Goal: Use online tool/utility: Utilize a website feature to perform a specific function

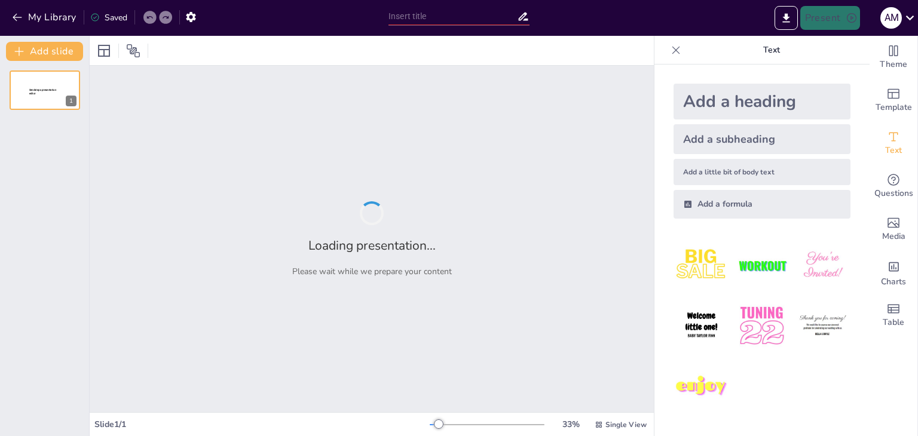
type input "Mejora Continua y Satisfacción del Cliente: Implementación de ISO 9001:2015 en …"
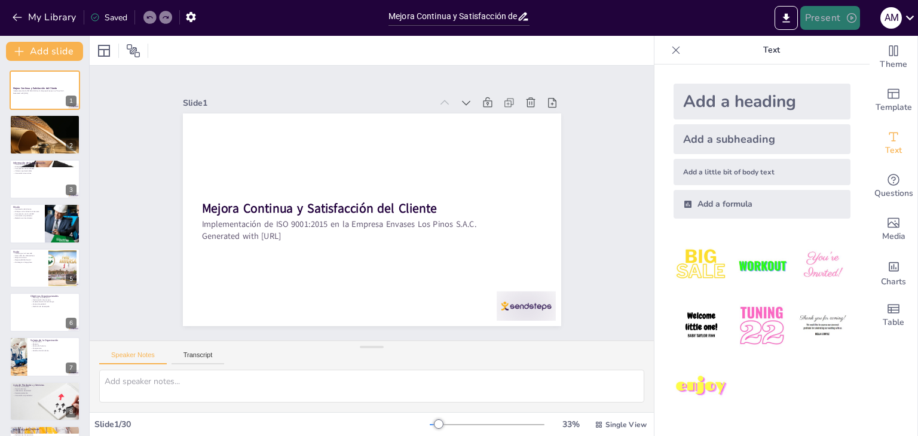
checkbox input "true"
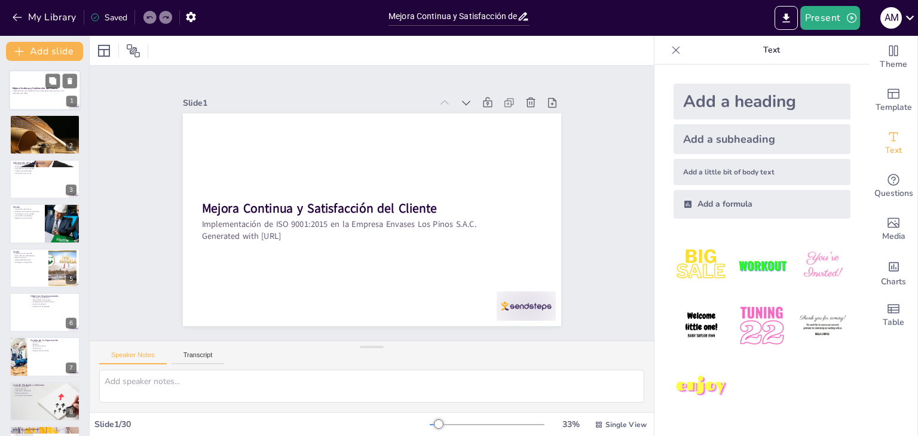
checkbox input "true"
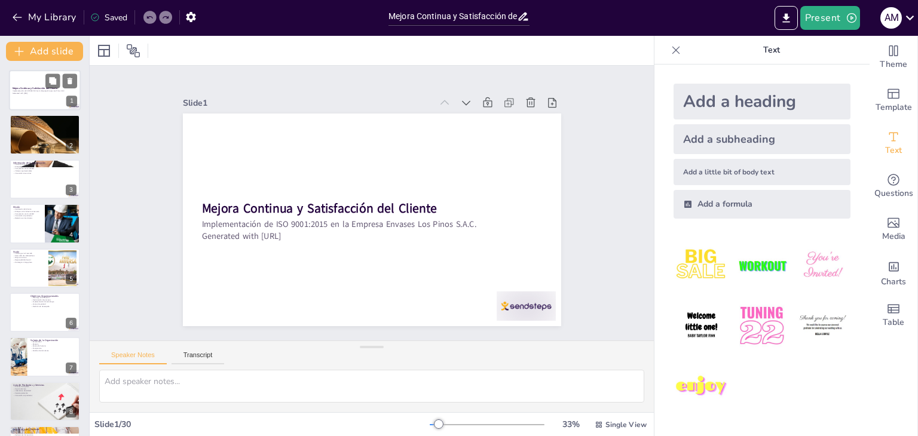
checkbox input "true"
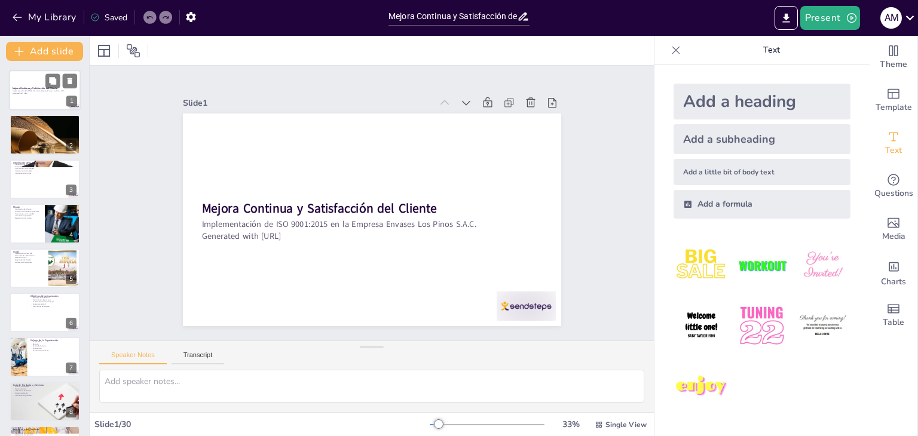
checkbox input "true"
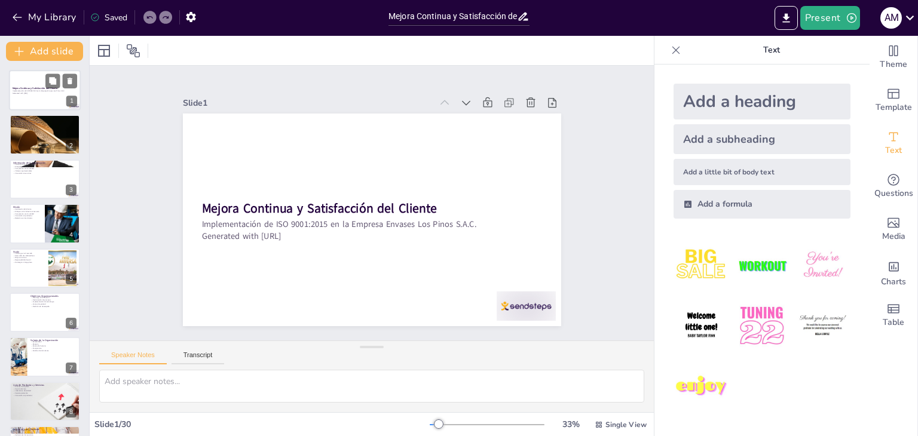
checkbox input "true"
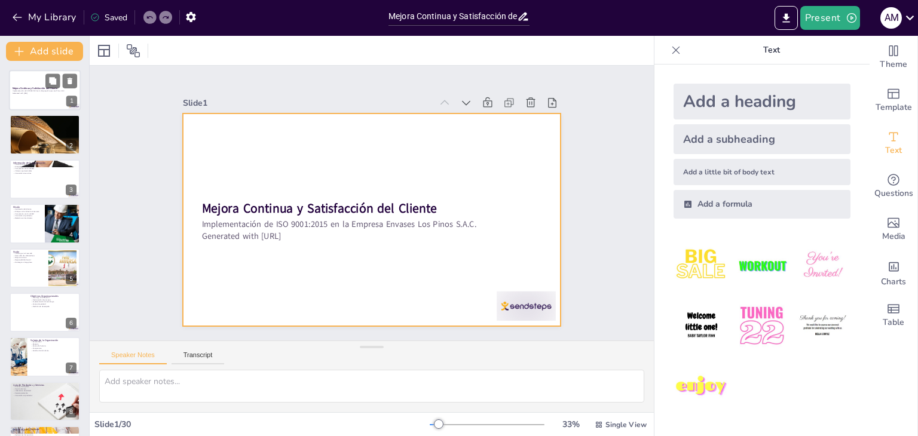
checkbox input "true"
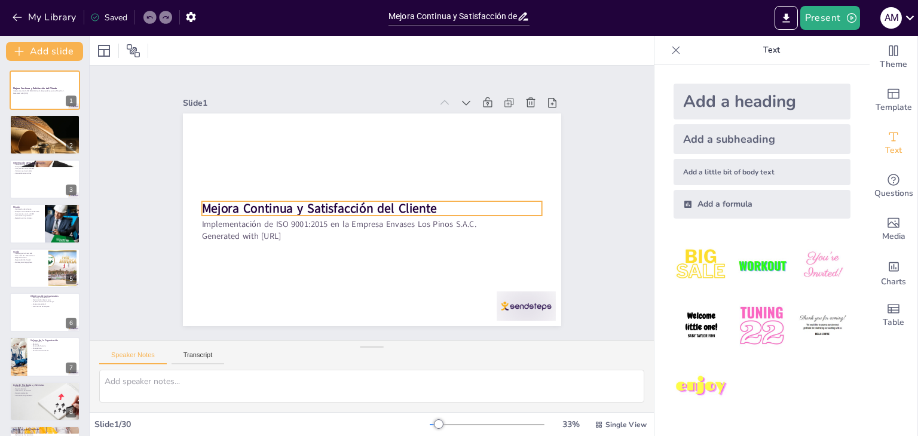
checkbox input "true"
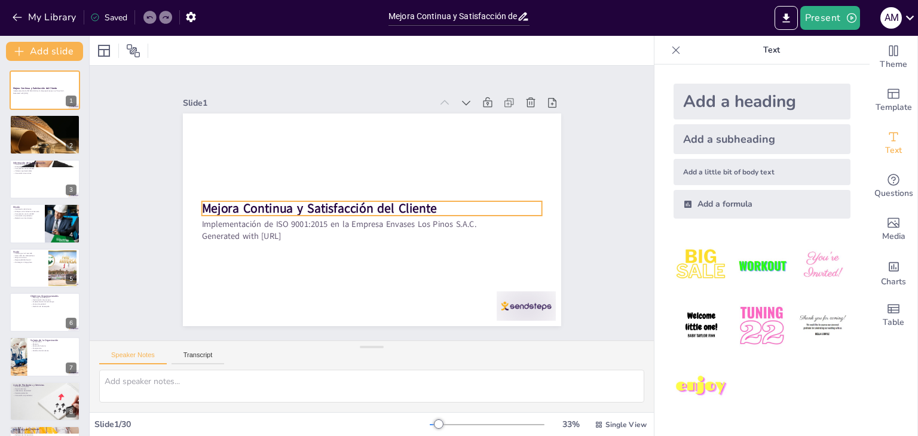
checkbox input "true"
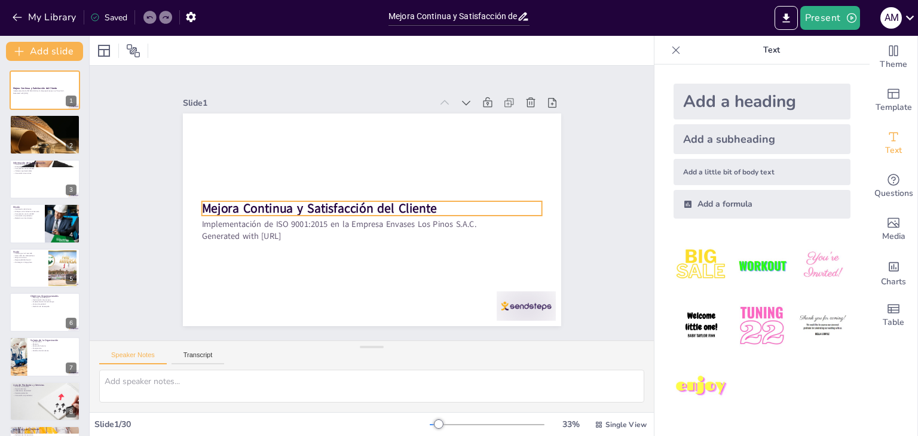
checkbox input "true"
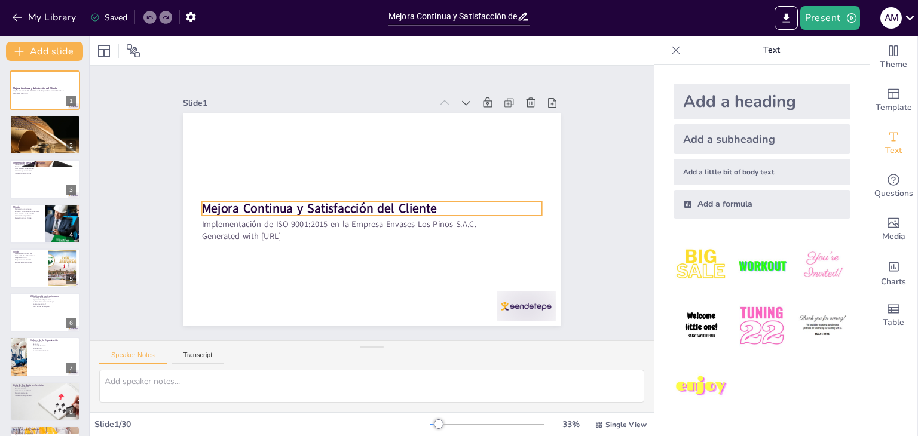
checkbox input "true"
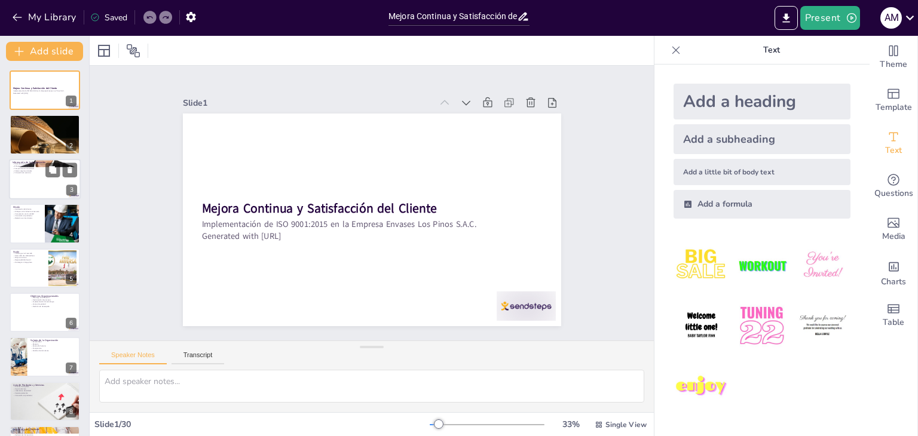
checkbox input "true"
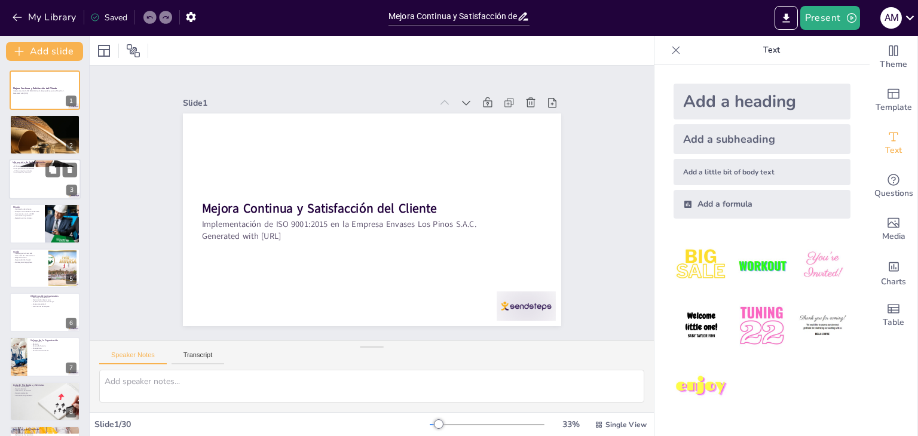
click at [26, 186] on div at bounding box center [45, 179] width 72 height 41
type textarea "Lor ipsum dol Sitam CONSEC adipiscinge s DOEIUS tem incidi utla et doloremagna …"
checkbox input "true"
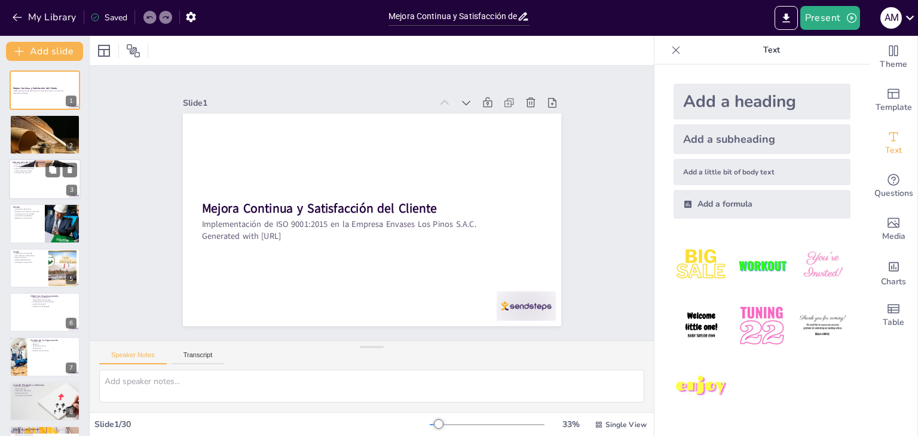
checkbox input "true"
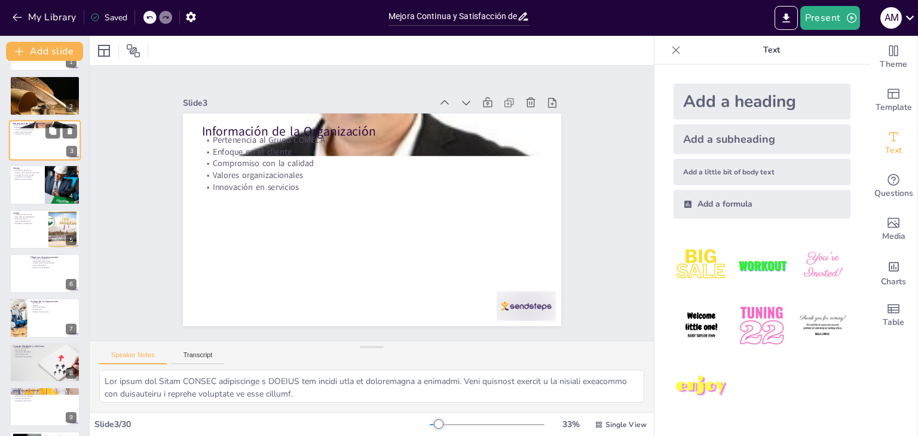
scroll to position [60, 0]
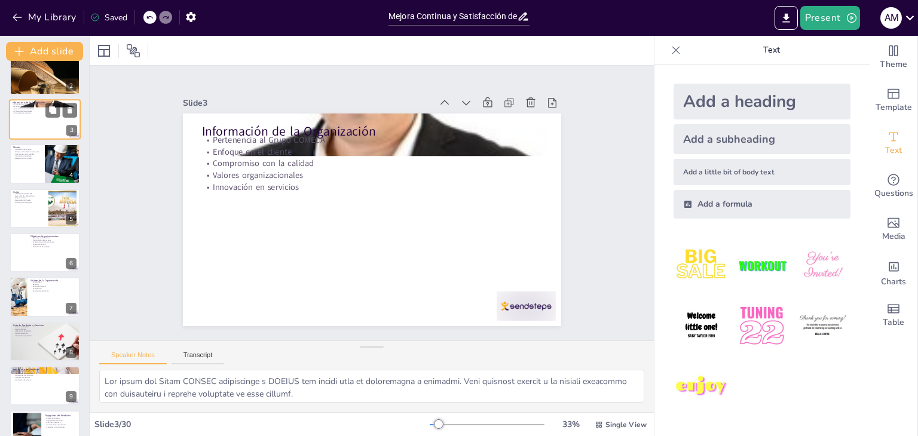
checkbox input "true"
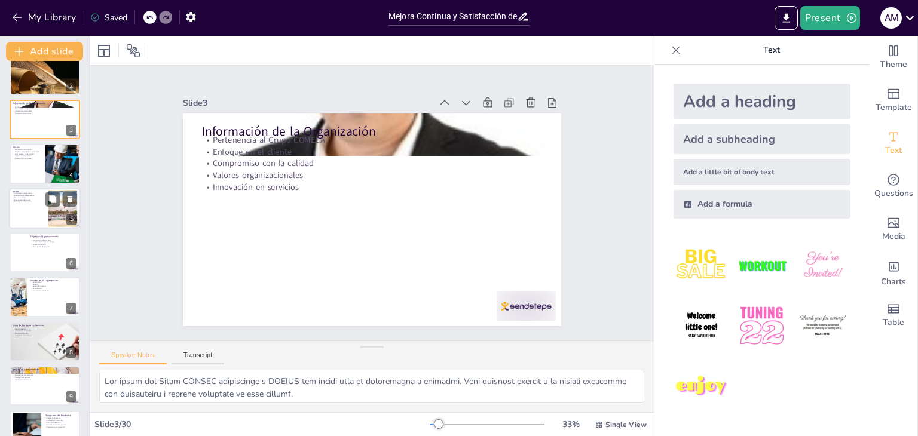
checkbox input "true"
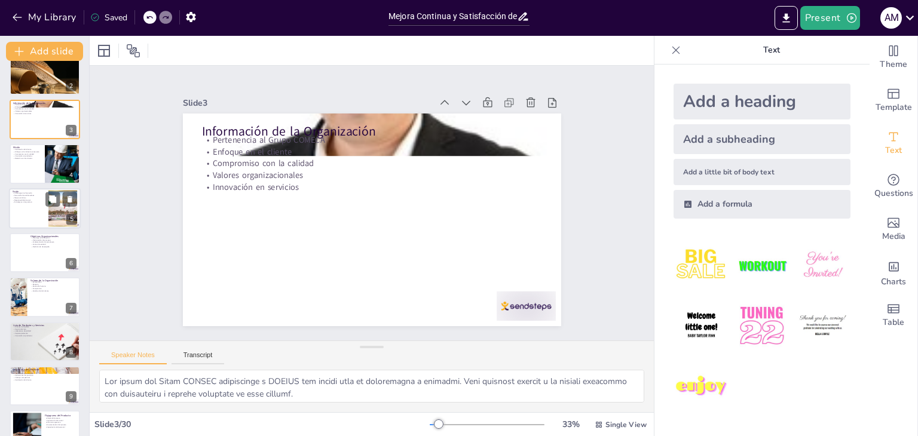
checkbox input "true"
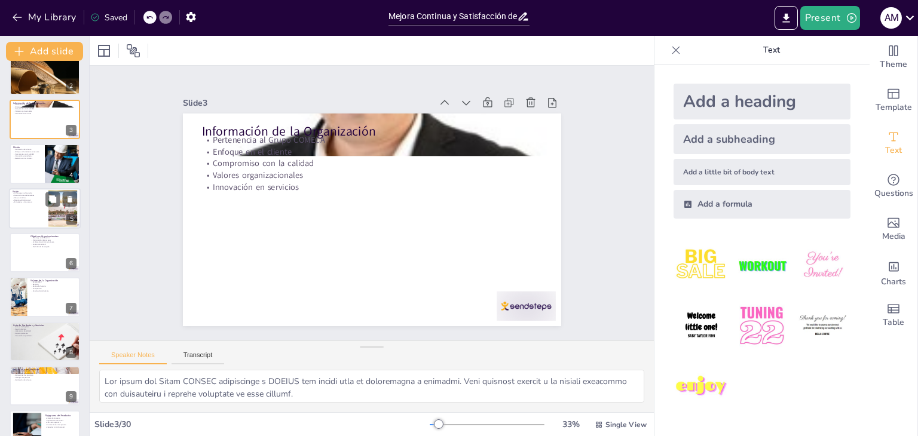
checkbox input "true"
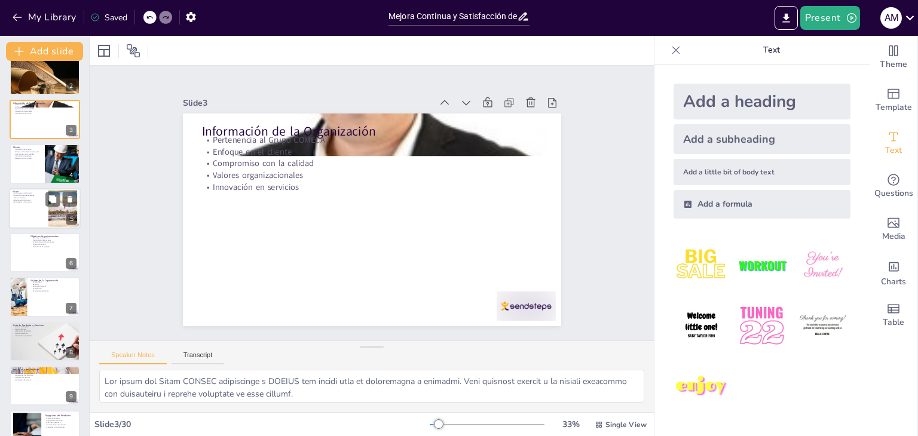
checkbox input "true"
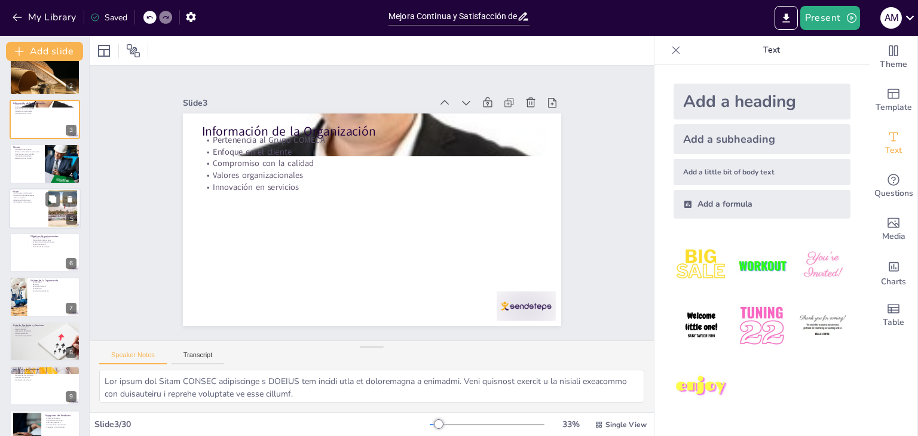
click at [30, 197] on p "Mejora continua" at bounding box center [29, 198] width 32 height 2
type textarea "La aspiración de ser líder en el mercado implica que EPINSA debe diferenciarse …"
checkbox input "true"
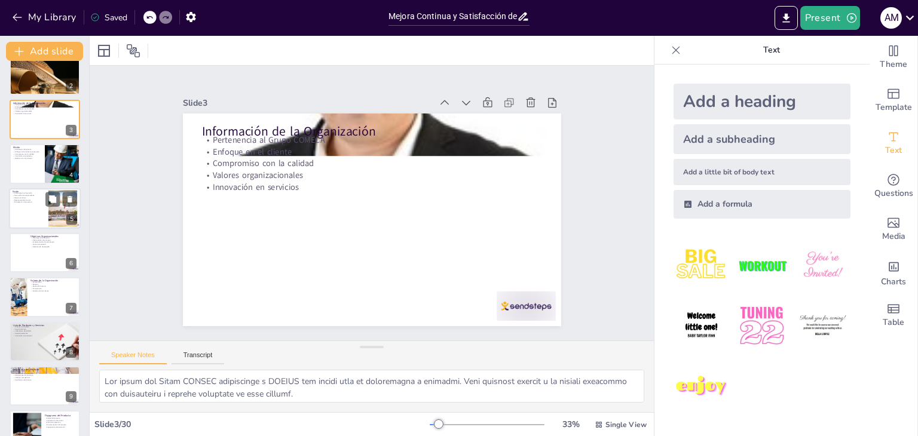
checkbox input "true"
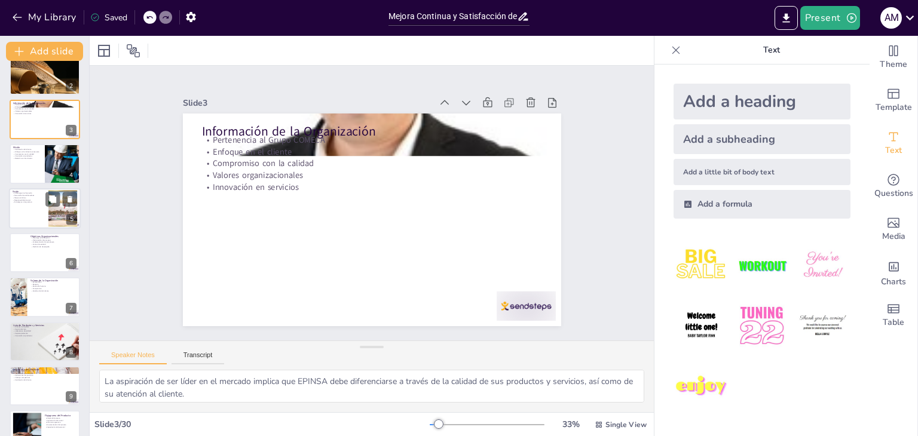
checkbox input "true"
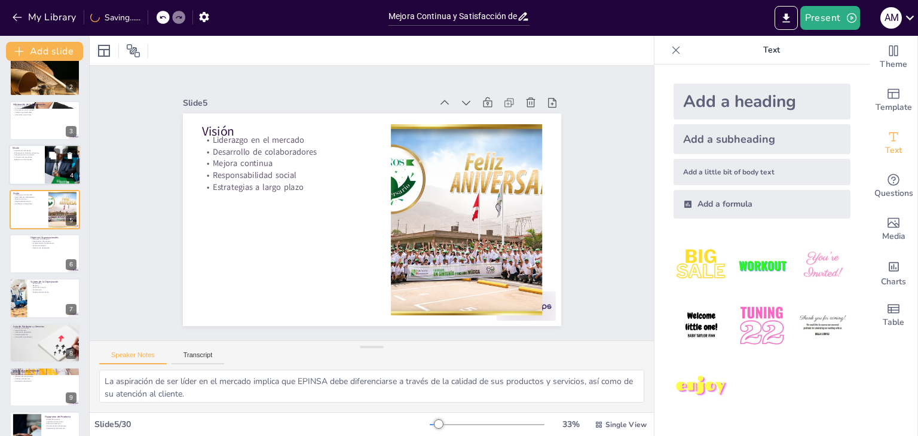
scroll to position [79, 0]
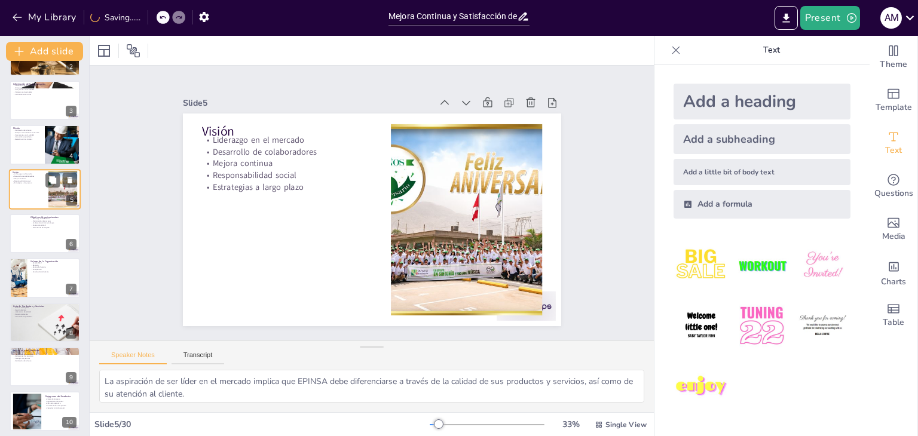
checkbox input "true"
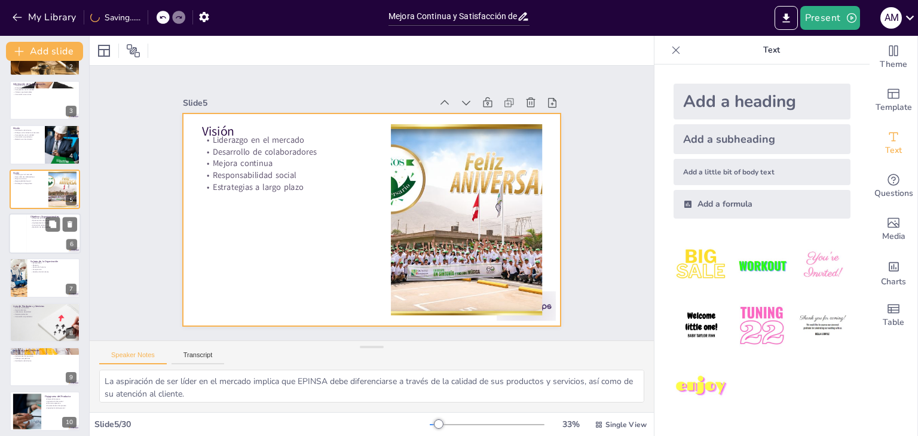
checkbox input "true"
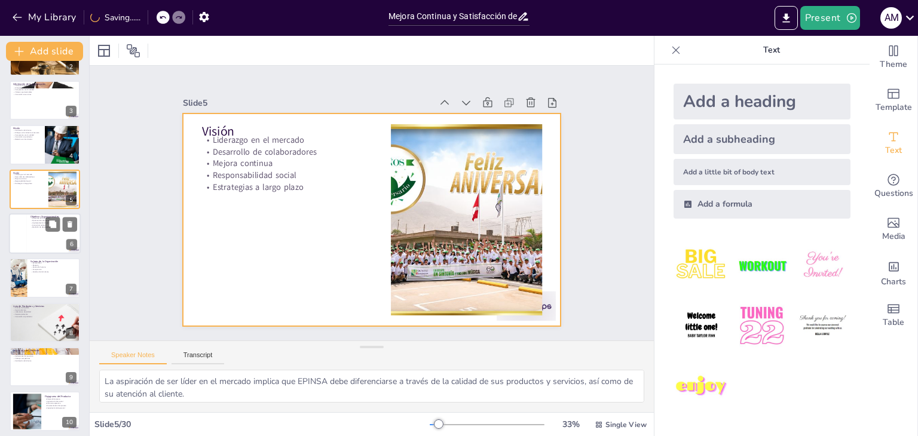
checkbox input "true"
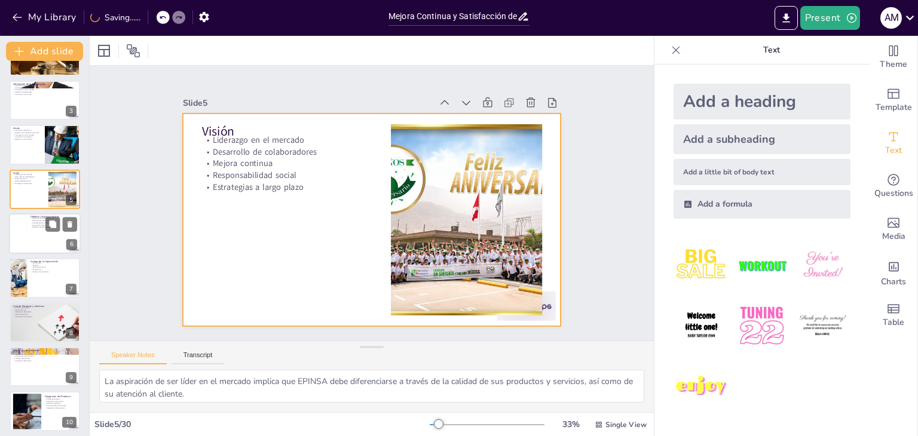
checkbox input "true"
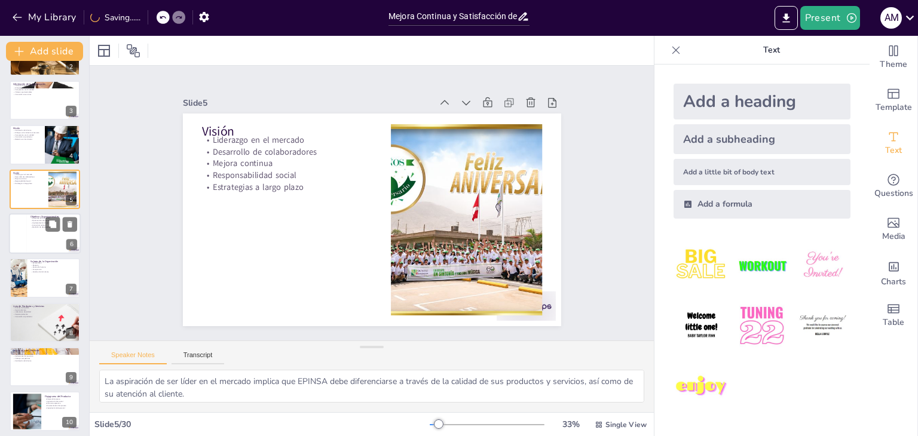
checkbox input "true"
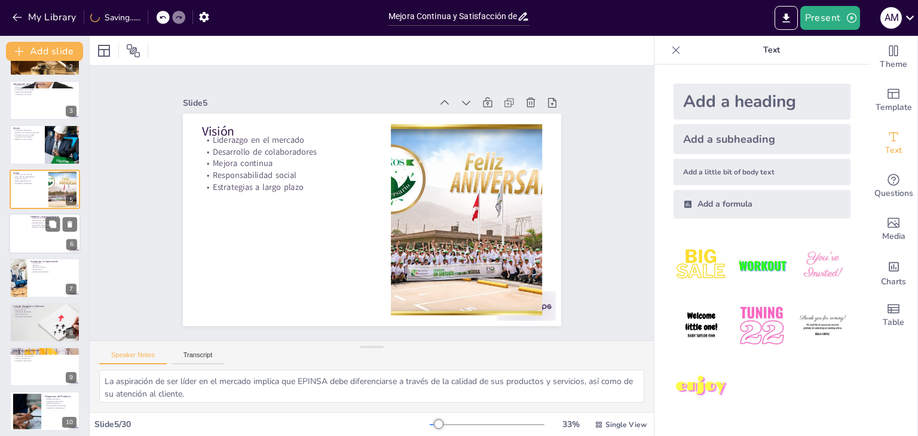
checkbox input "true"
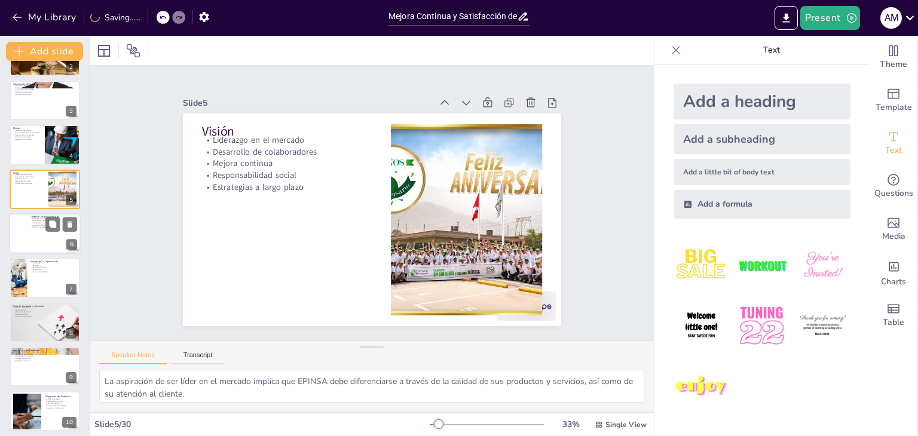
checkbox input "true"
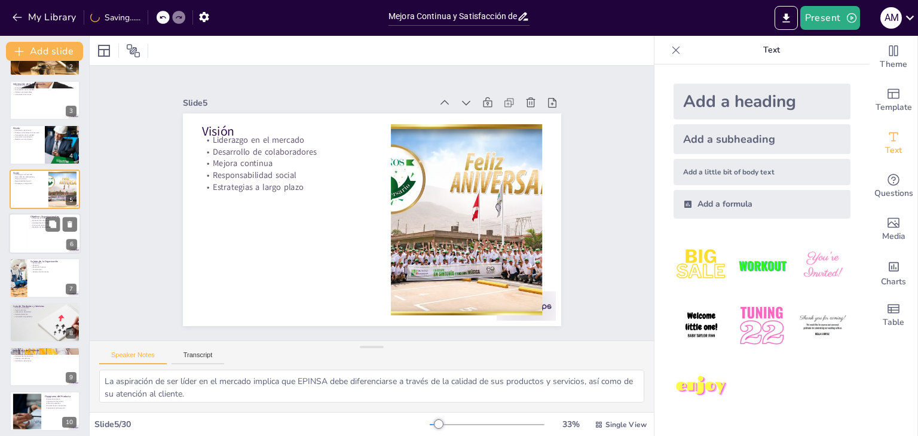
checkbox input "true"
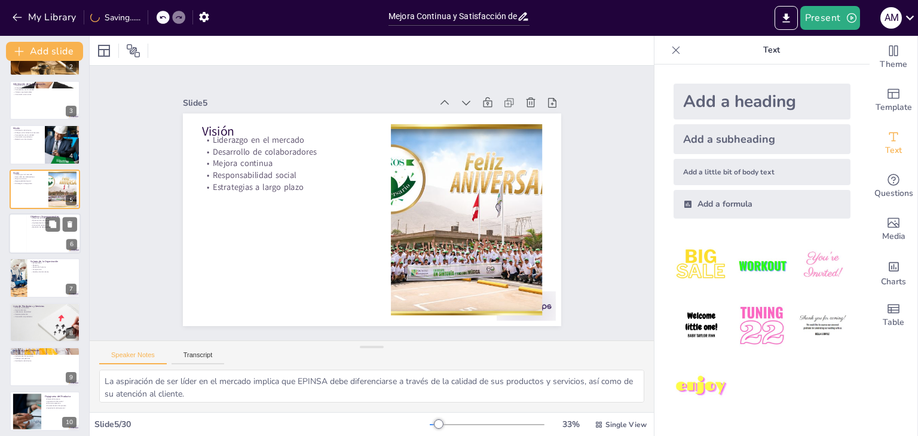
click at [41, 230] on div at bounding box center [45, 233] width 72 height 41
type textarea "Consolidar el liderazgo en la fabricación de envases implica no solo mantener l…"
checkbox input "true"
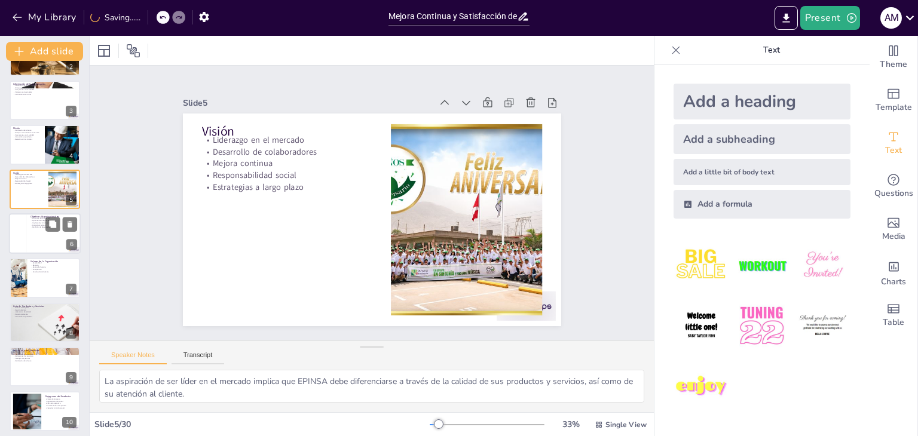
checkbox input "true"
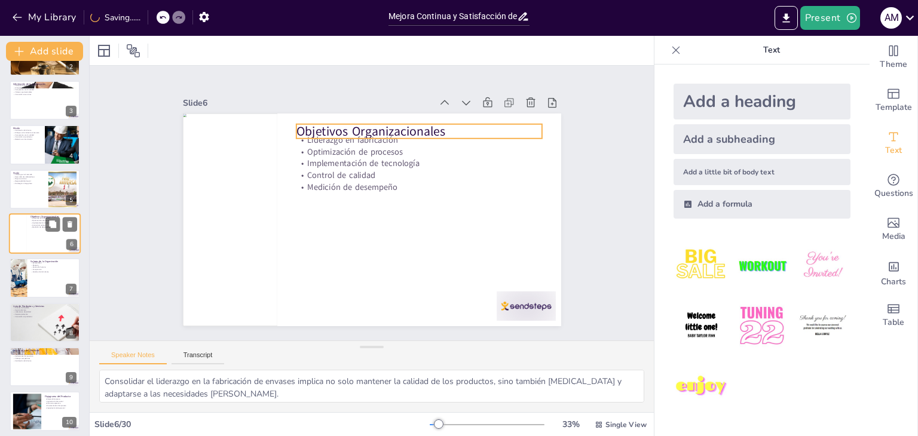
scroll to position [64, 0]
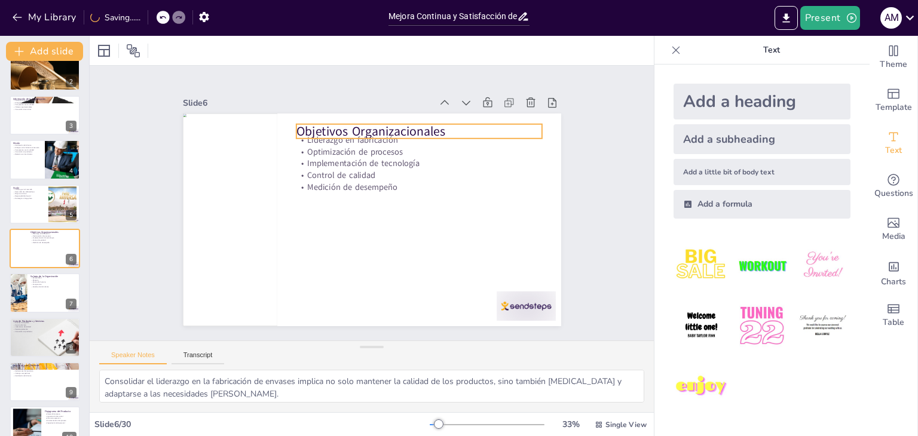
checkbox input "true"
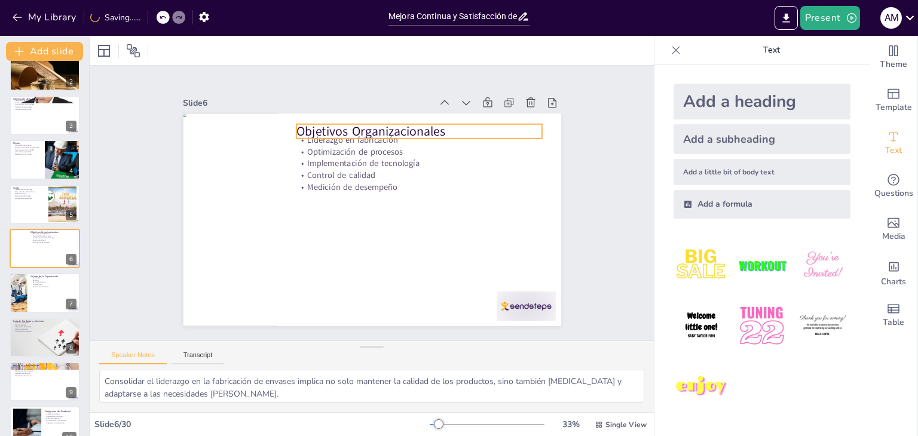
checkbox input "true"
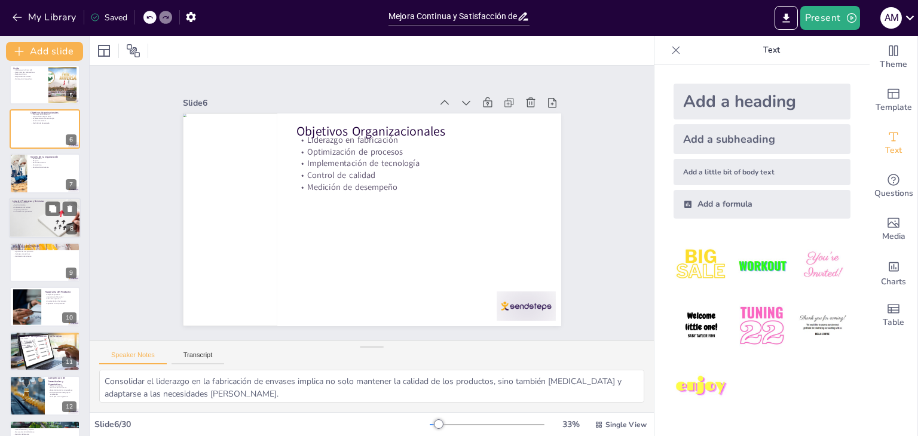
checkbox input "true"
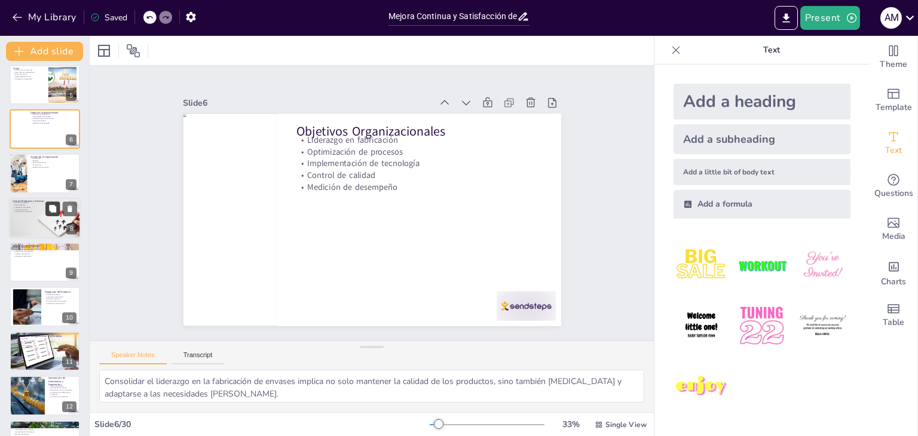
checkbox input "true"
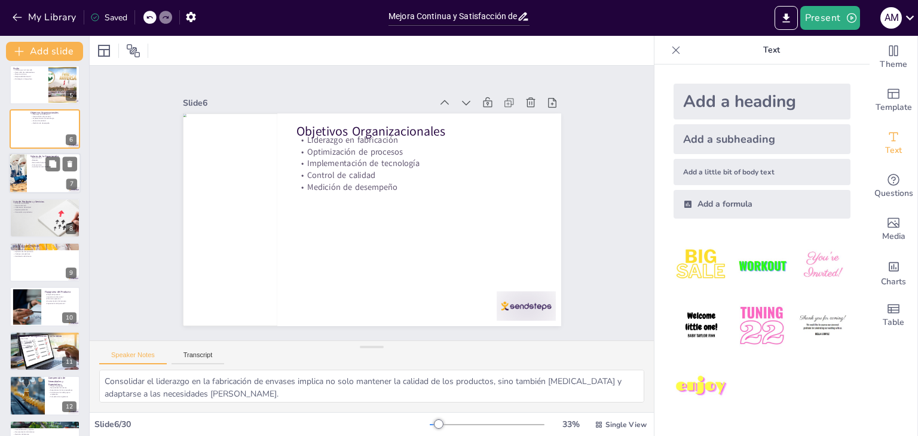
checkbox input "true"
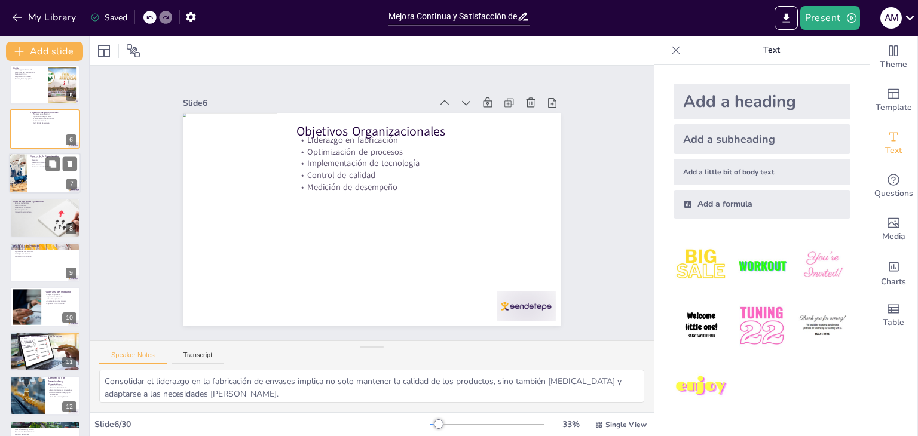
click at [47, 176] on div at bounding box center [45, 174] width 72 height 41
type textarea "La rentabilidad es esencial para asegurar la continuidad del negocio y la capac…"
checkbox input "true"
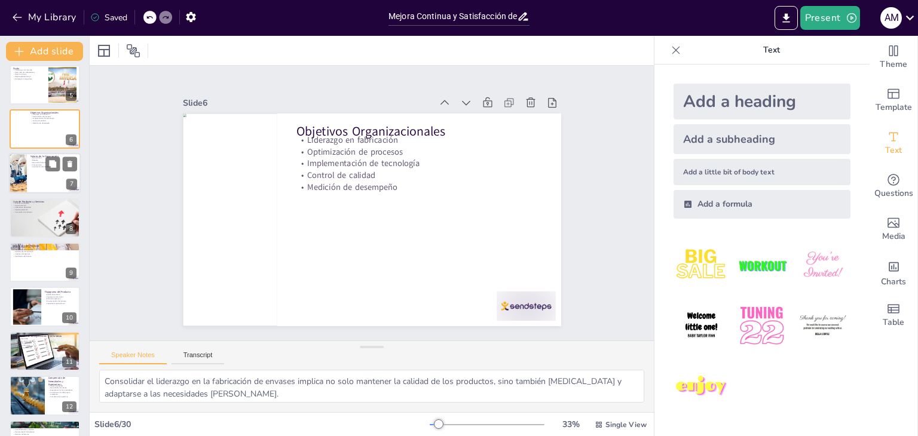
checkbox input "true"
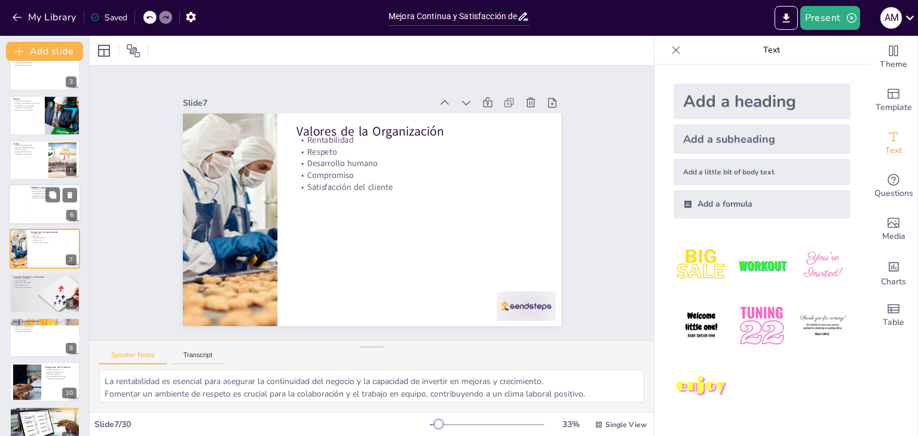
checkbox input "true"
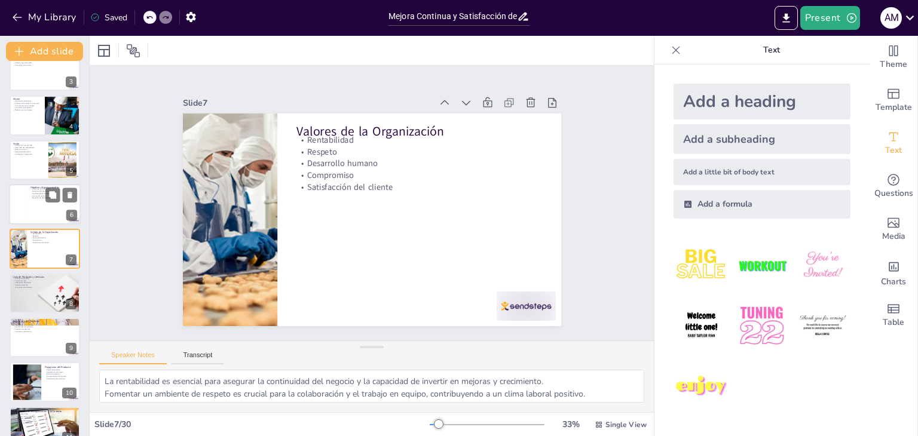
checkbox input "true"
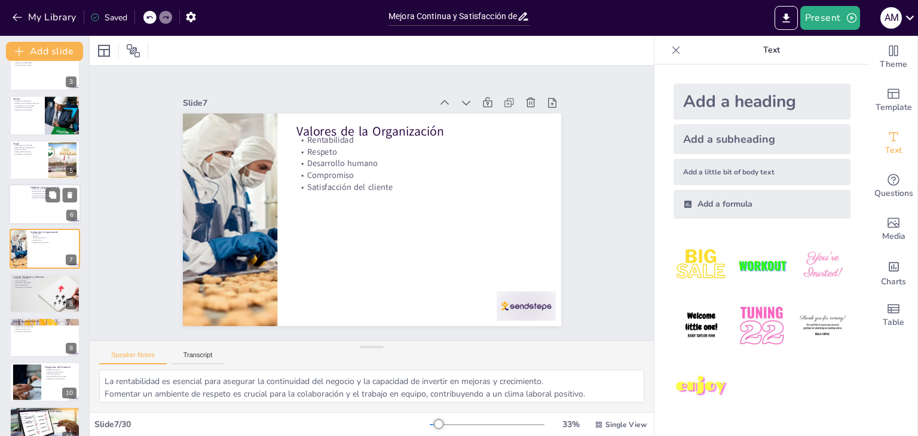
checkbox input "true"
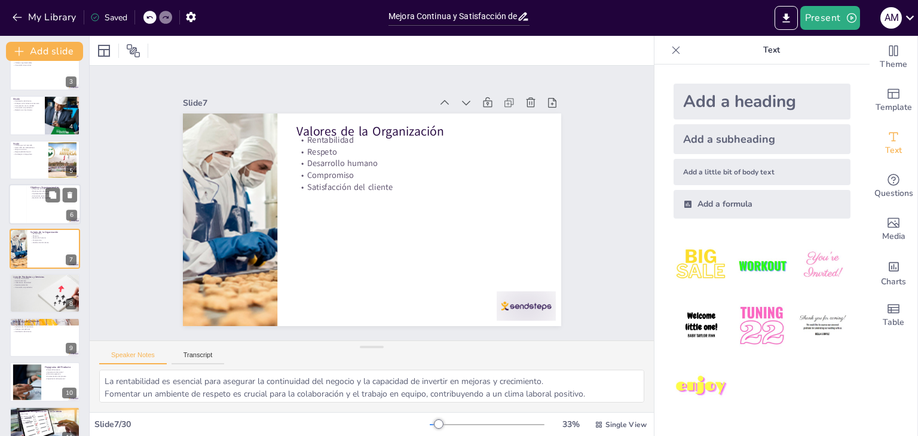
checkbox input "true"
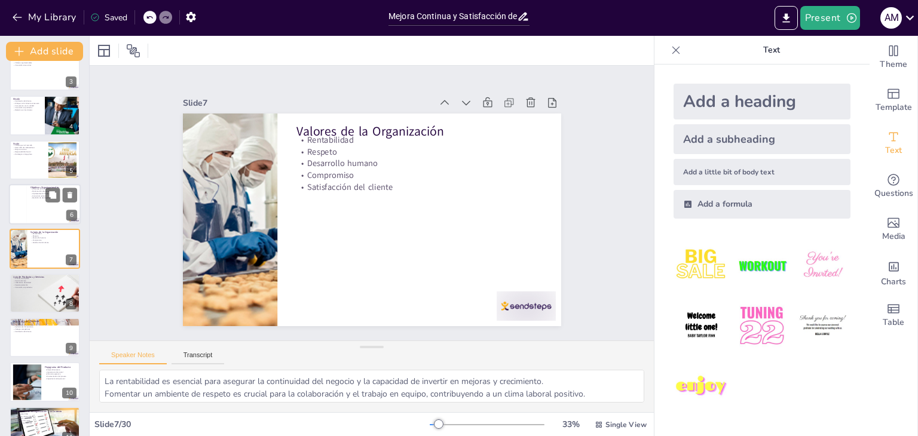
checkbox input "true"
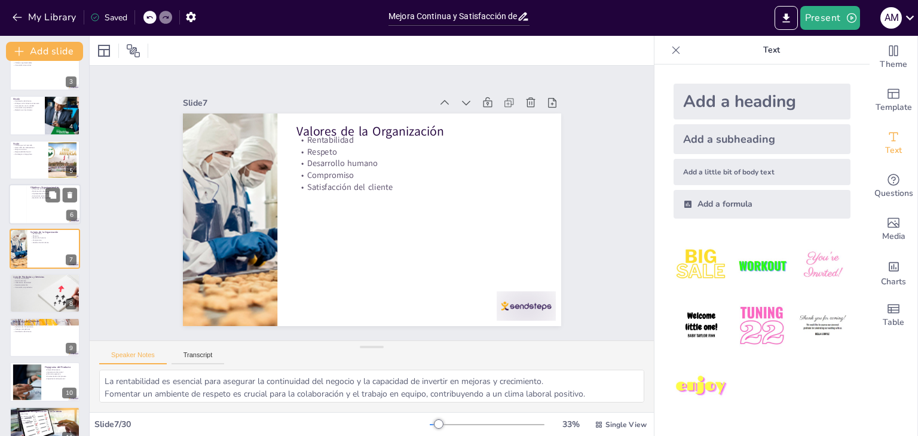
click at [44, 222] on div at bounding box center [45, 204] width 72 height 41
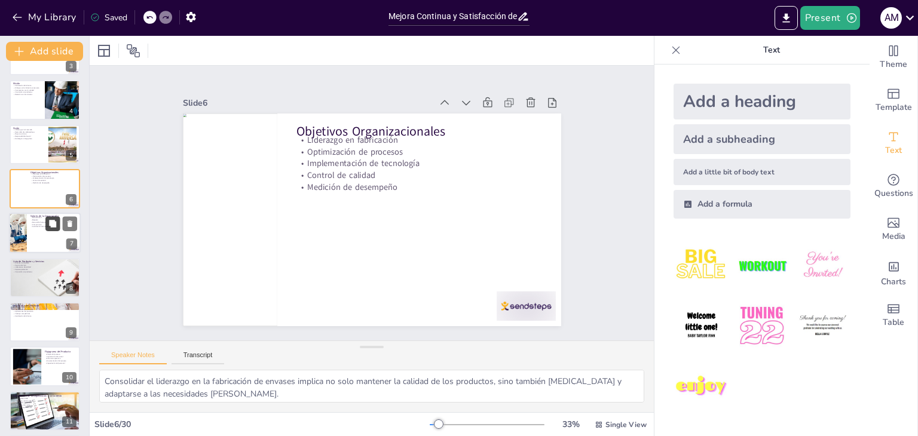
click at [46, 220] on button at bounding box center [52, 224] width 14 height 14
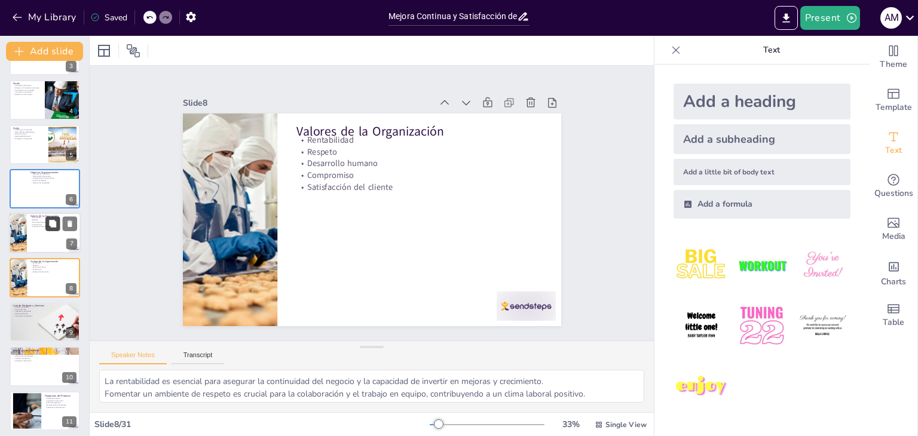
scroll to position [153, 0]
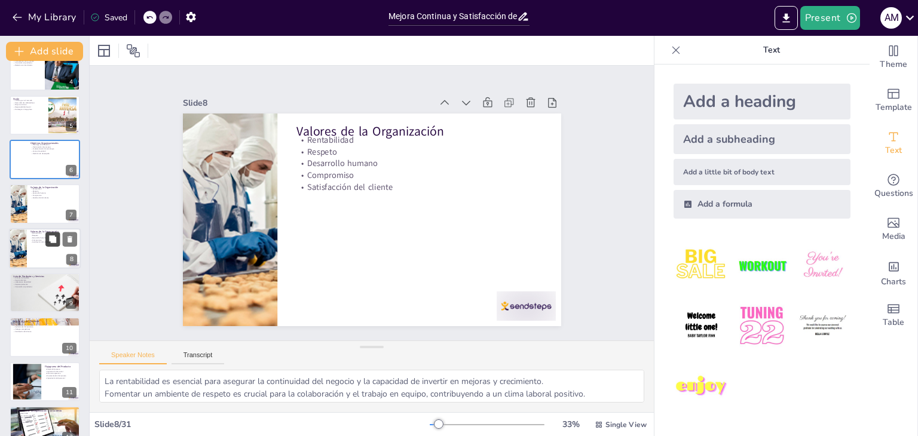
click at [54, 243] on icon at bounding box center [52, 239] width 8 height 8
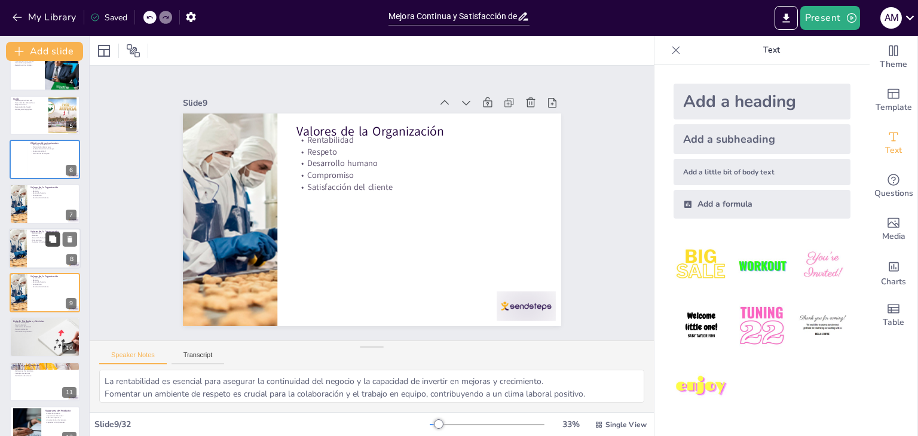
scroll to position [197, 0]
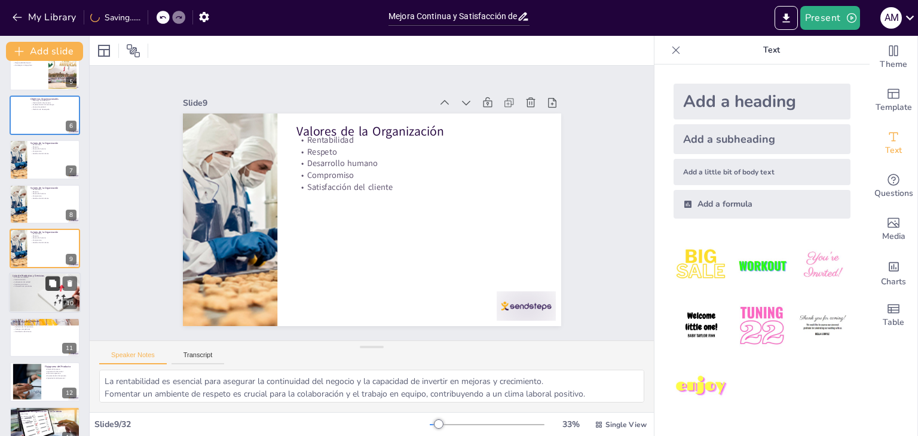
click at [53, 283] on icon at bounding box center [52, 283] width 7 height 7
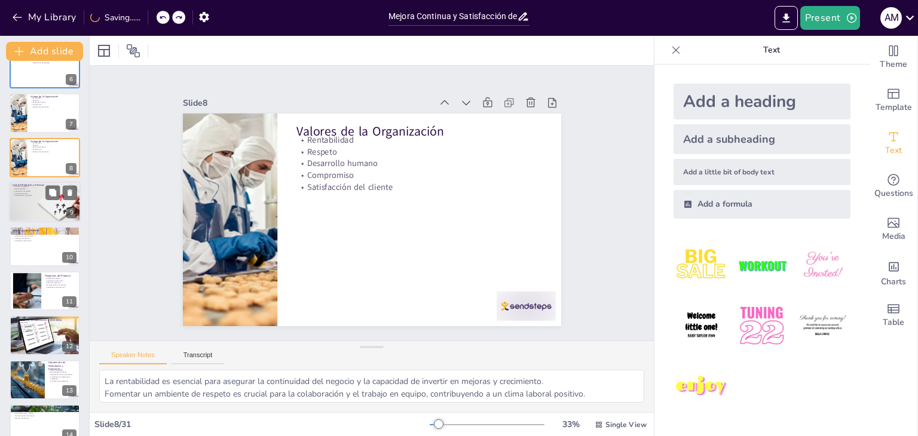
scroll to position [226, 0]
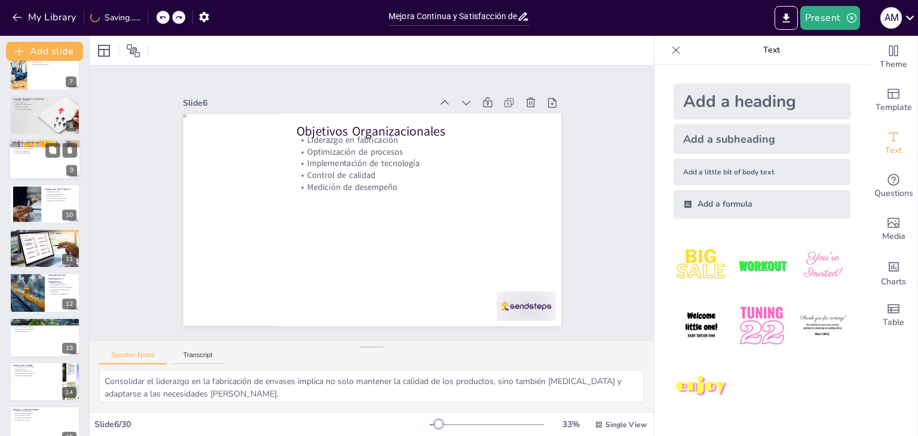
click at [39, 161] on div at bounding box center [45, 159] width 72 height 41
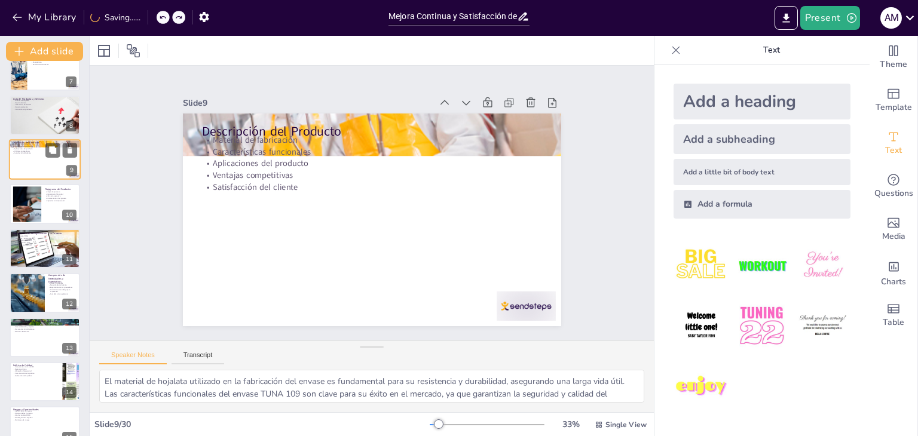
scroll to position [197, 0]
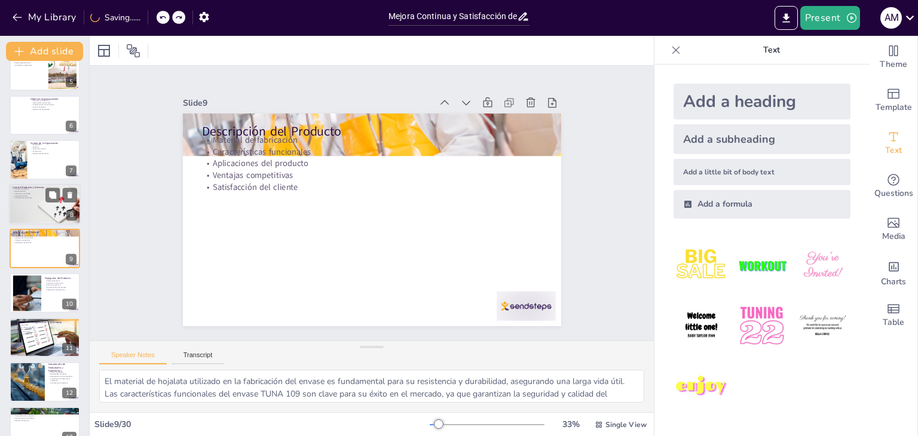
click at [31, 219] on div at bounding box center [45, 204] width 100 height 41
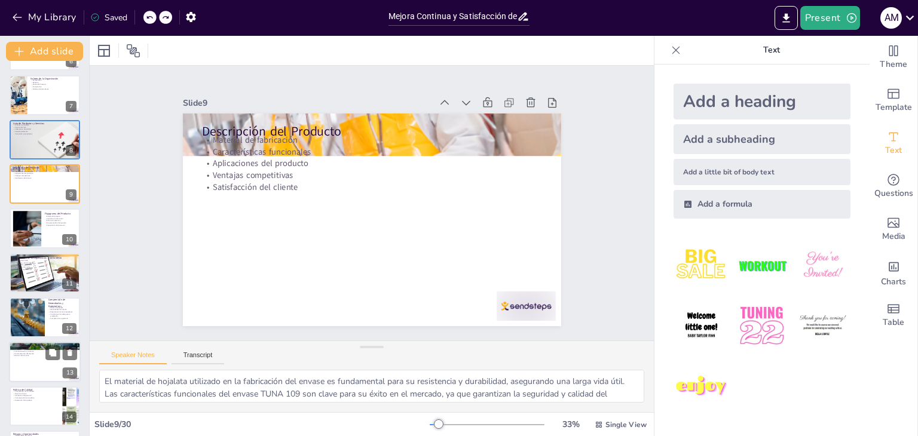
scroll to position [272, 0]
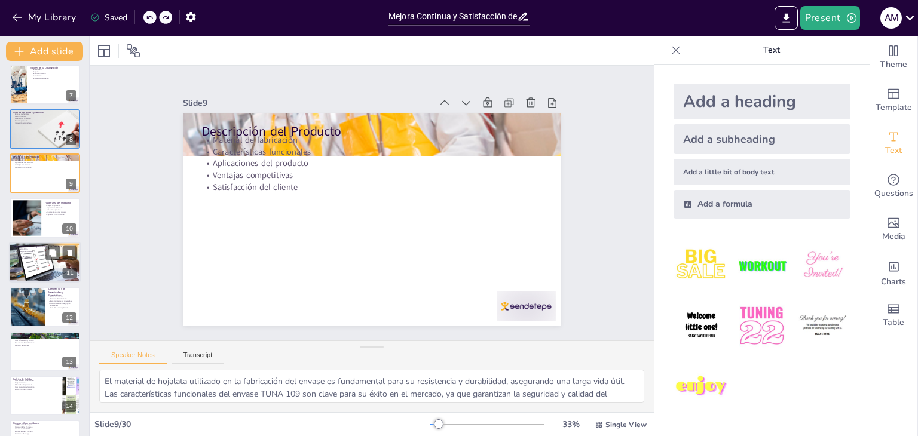
click at [29, 274] on div at bounding box center [45, 262] width 72 height 49
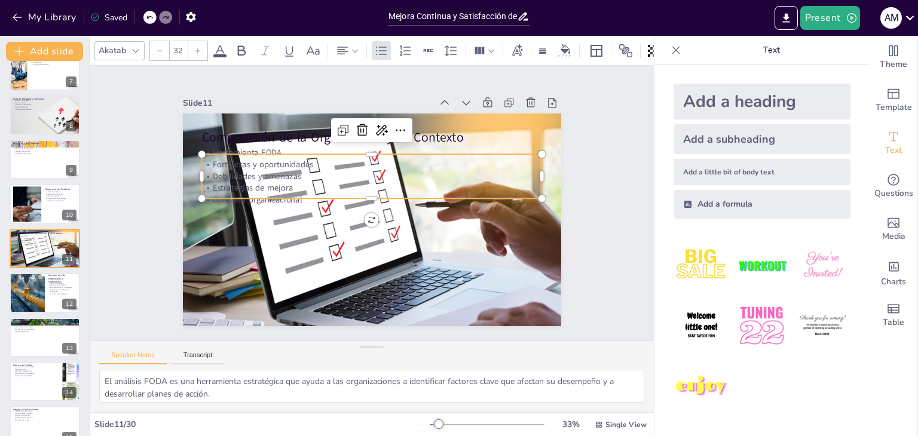
click at [266, 182] on p "Estrategias de mejora" at bounding box center [371, 188] width 340 height 12
click at [222, 41] on div "Akatab 32" at bounding box center [397, 51] width 606 height 20
click at [216, 48] on icon at bounding box center [220, 51] width 14 height 14
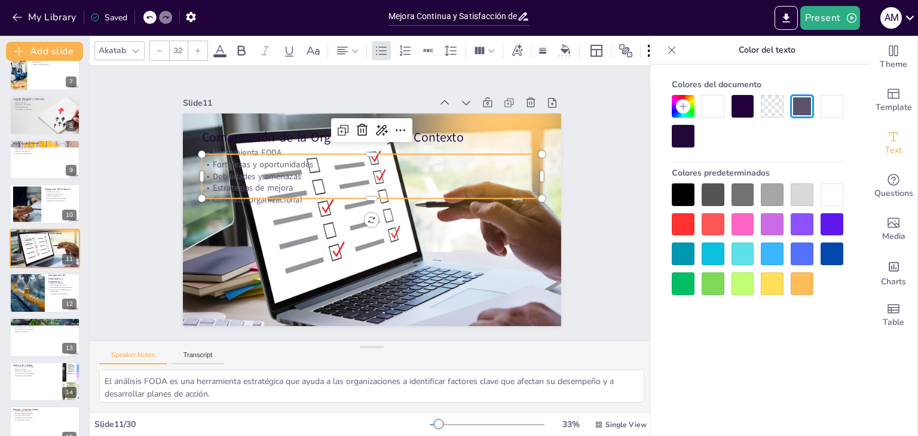
click at [685, 194] on div at bounding box center [682, 194] width 23 height 23
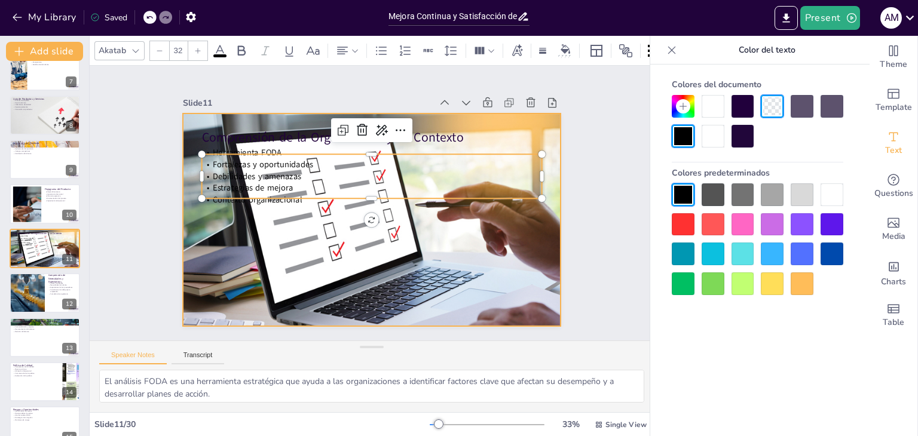
click at [381, 259] on div at bounding box center [372, 219] width 378 height 259
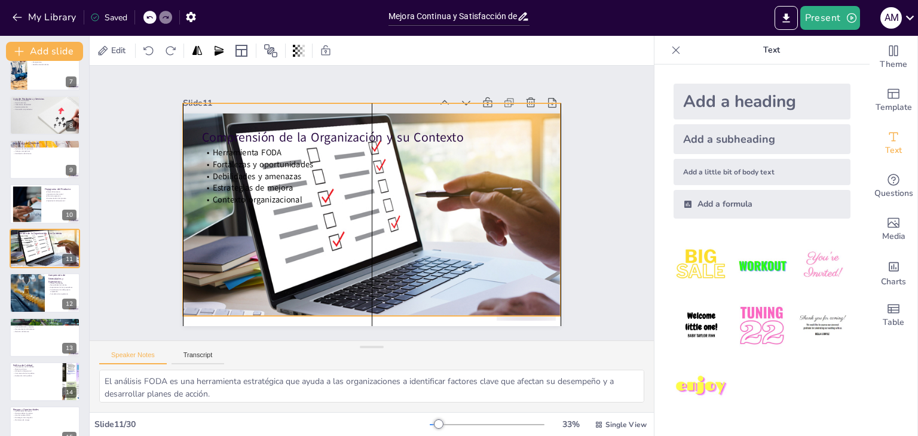
drag, startPoint x: 423, startPoint y: 228, endPoint x: 333, endPoint y: 243, distance: 91.5
click at [421, 217] on div at bounding box center [372, 209] width 378 height 259
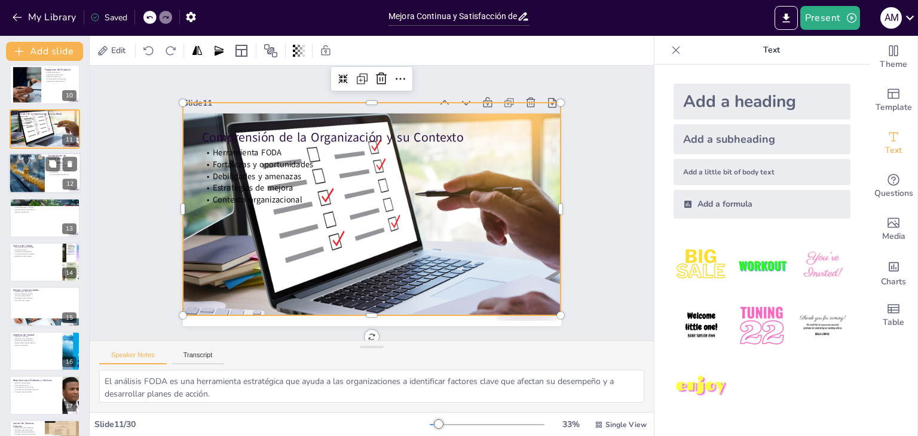
click at [33, 187] on div at bounding box center [27, 173] width 50 height 41
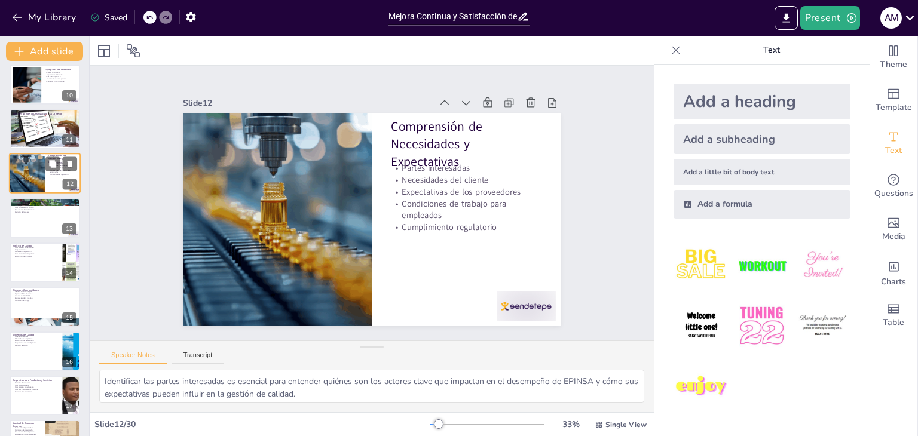
scroll to position [330, 0]
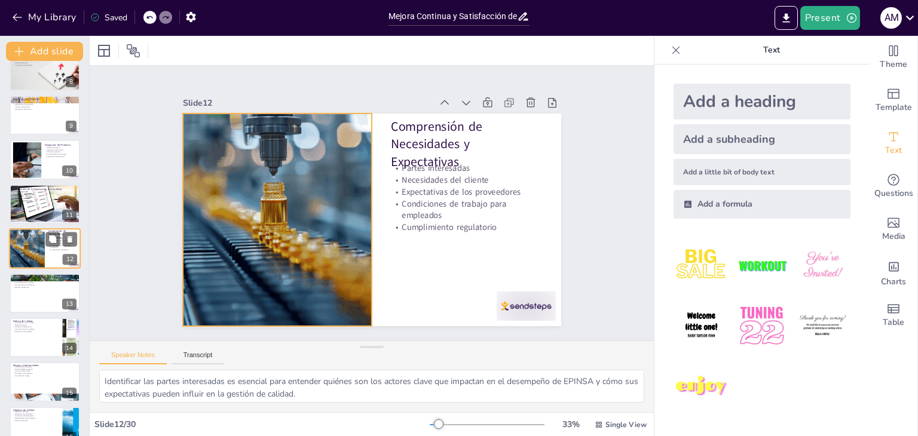
click at [33, 251] on div at bounding box center [27, 248] width 50 height 41
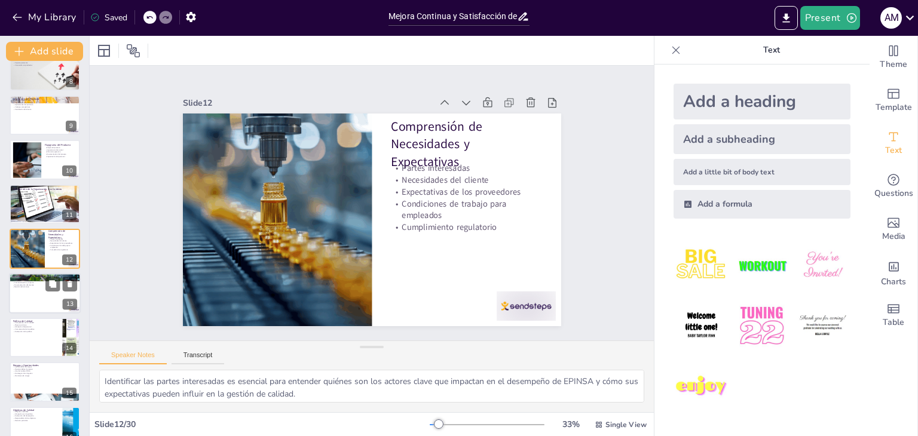
click at [27, 309] on div at bounding box center [45, 293] width 72 height 41
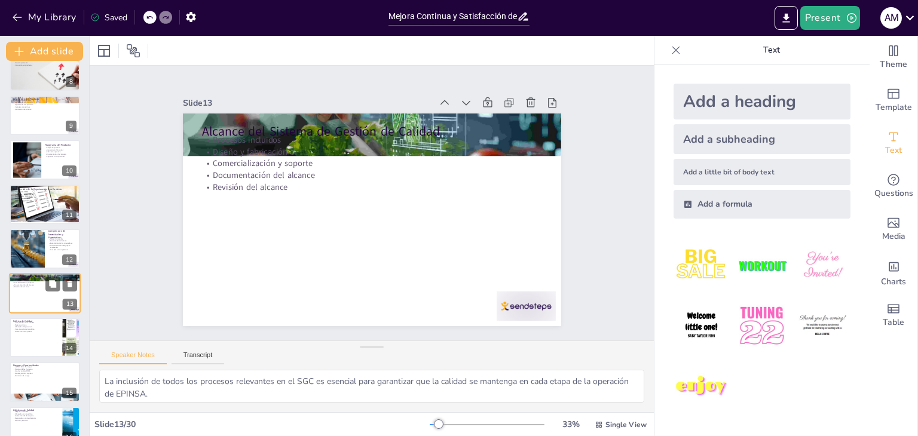
scroll to position [375, 0]
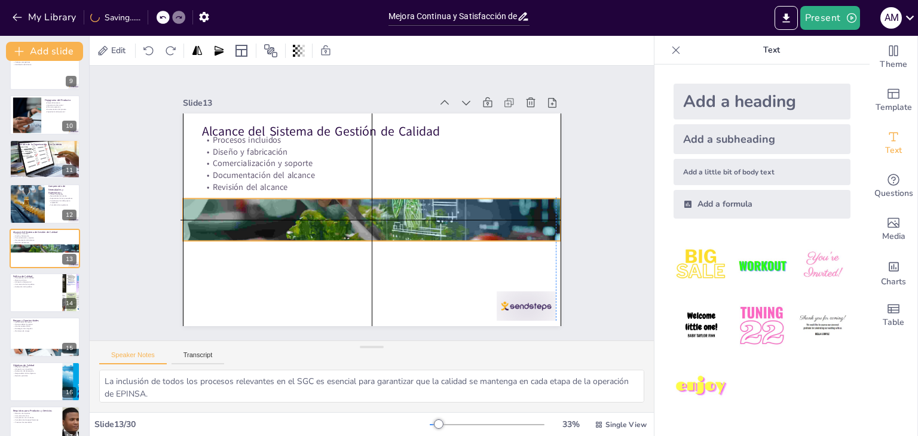
drag, startPoint x: 543, startPoint y: 144, endPoint x: 541, endPoint y: 220, distance: 76.5
click at [541, 220] on div at bounding box center [372, 219] width 378 height 213
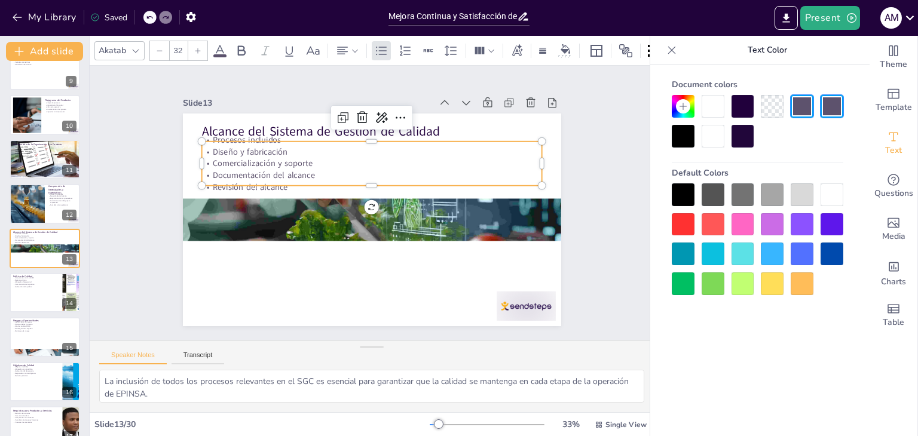
click at [256, 169] on p "Documentación del alcance" at bounding box center [371, 175] width 340 height 12
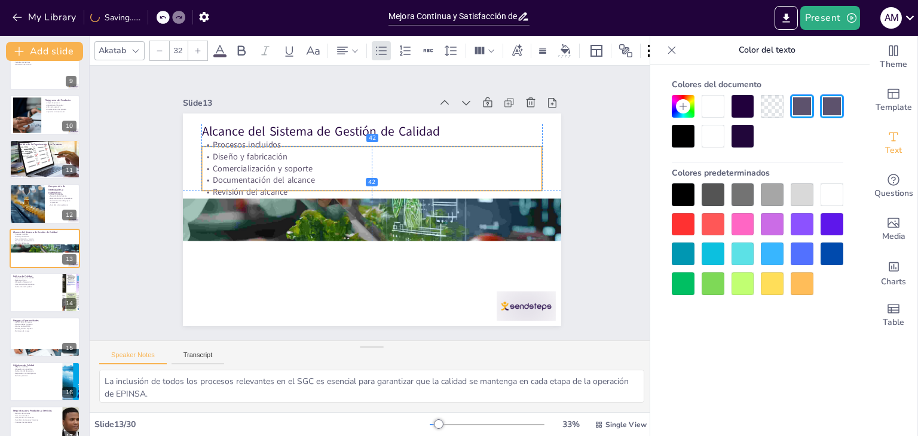
click at [306, 155] on p "Diseño y fabricación" at bounding box center [371, 157] width 340 height 12
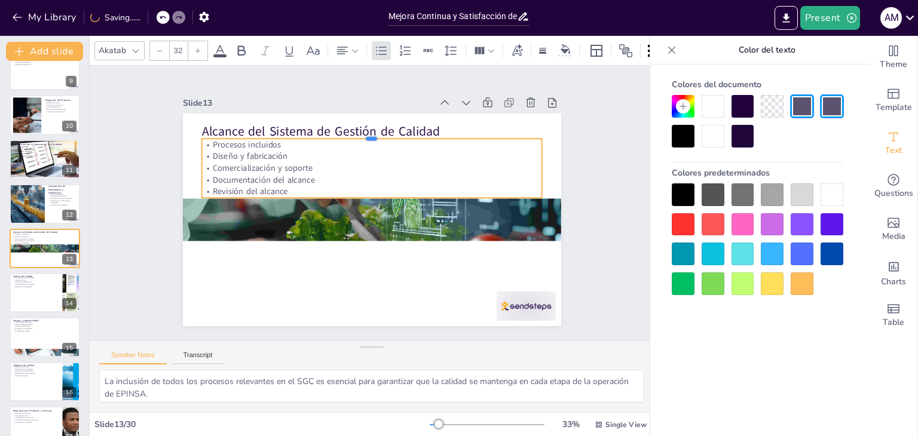
drag, startPoint x: 366, startPoint y: 139, endPoint x: 366, endPoint y: 131, distance: 7.8
click at [366, 131] on div at bounding box center [371, 134] width 340 height 10
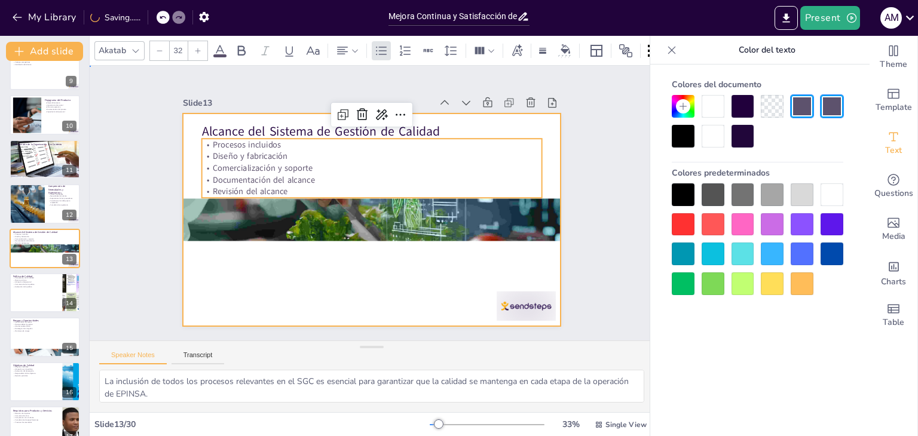
click at [361, 268] on div at bounding box center [372, 219] width 378 height 213
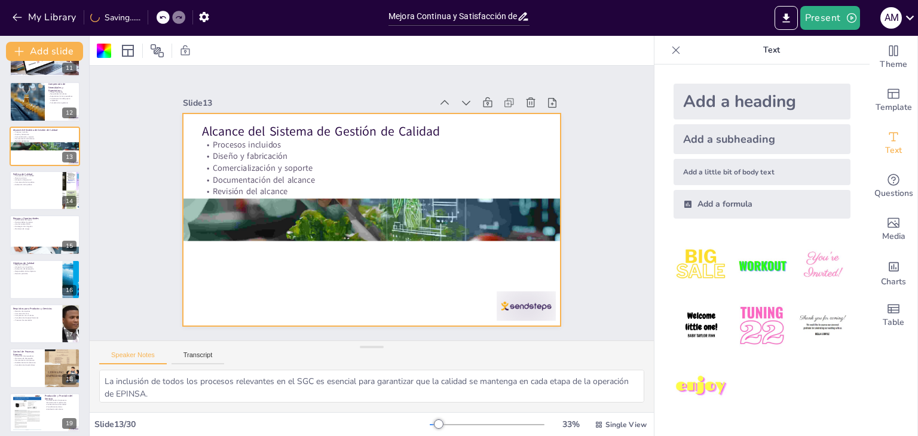
scroll to position [614, 0]
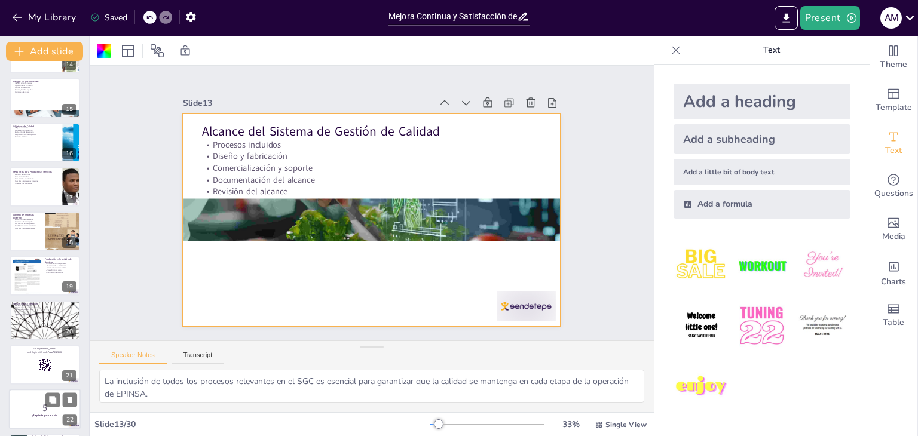
click at [35, 327] on div at bounding box center [45, 319] width 70 height 39
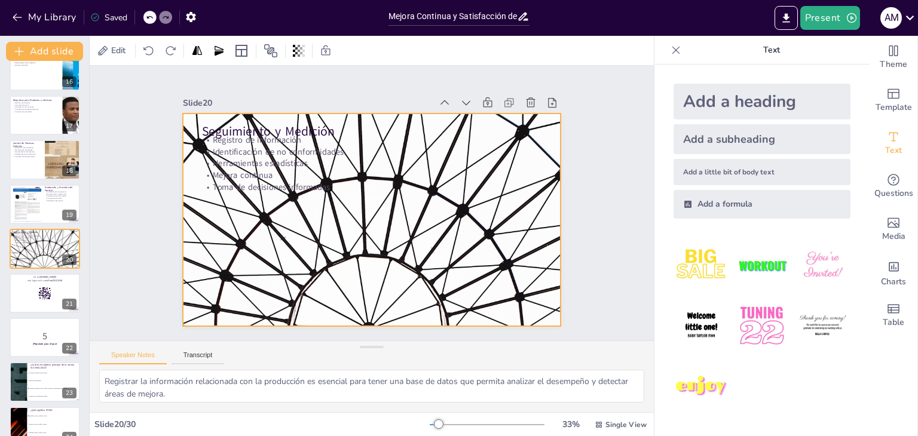
click at [306, 239] on div at bounding box center [372, 219] width 378 height 213
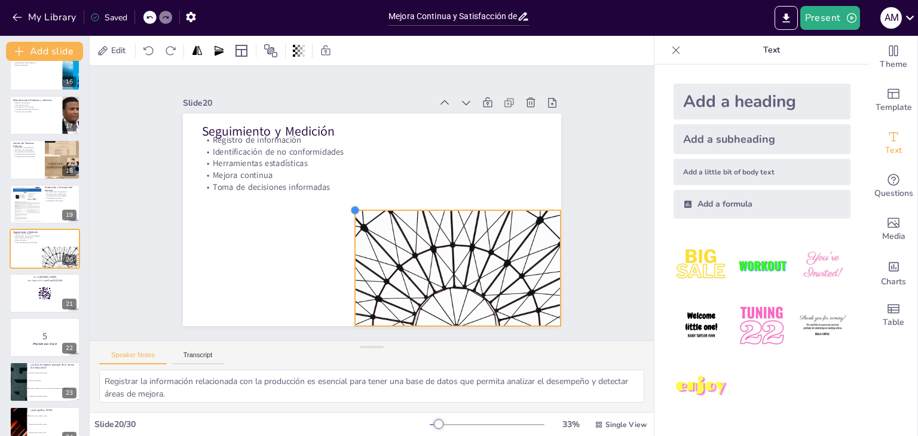
drag, startPoint x: 176, startPoint y: 107, endPoint x: 421, endPoint y: 204, distance: 262.8
click at [421, 204] on div "Seguimiento y Medición Registro de información Identificación de no conformidad…" at bounding box center [370, 219] width 398 height 251
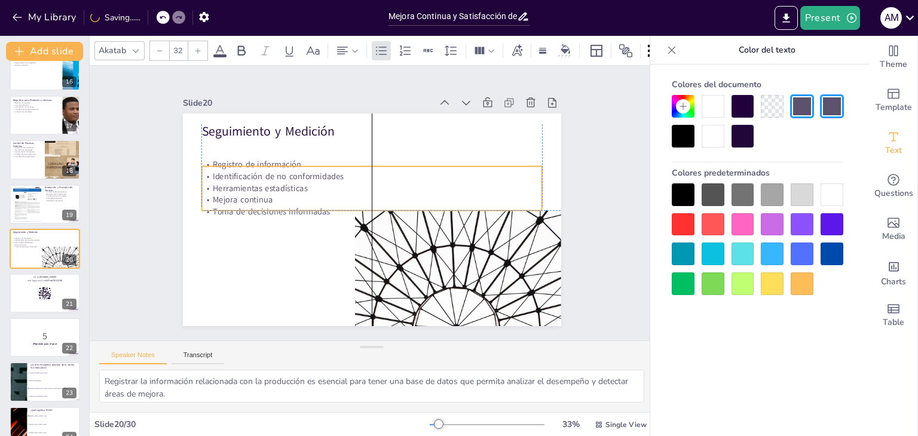
drag, startPoint x: 249, startPoint y: 170, endPoint x: 251, endPoint y: 192, distance: 21.6
click at [251, 194] on p "Mejora continua" at bounding box center [371, 200] width 340 height 12
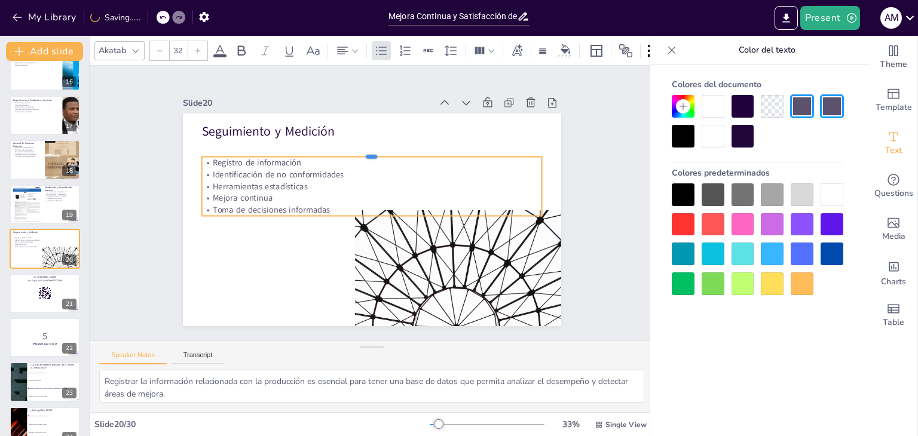
drag, startPoint x: 365, startPoint y: 158, endPoint x: 365, endPoint y: 149, distance: 9.6
click at [365, 149] on div at bounding box center [371, 152] width 340 height 10
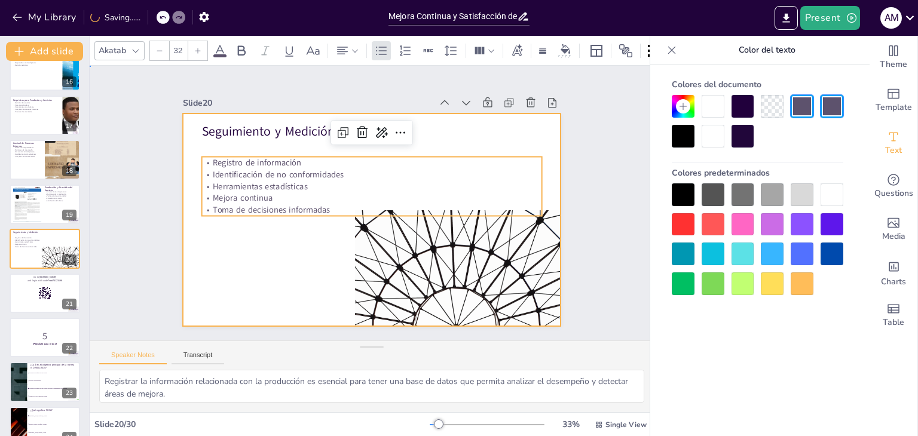
click at [260, 253] on div at bounding box center [370, 219] width 398 height 251
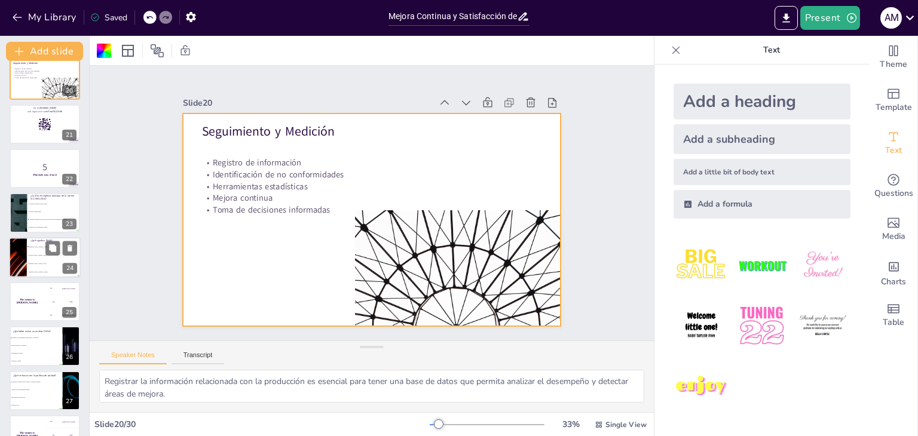
scroll to position [865, 0]
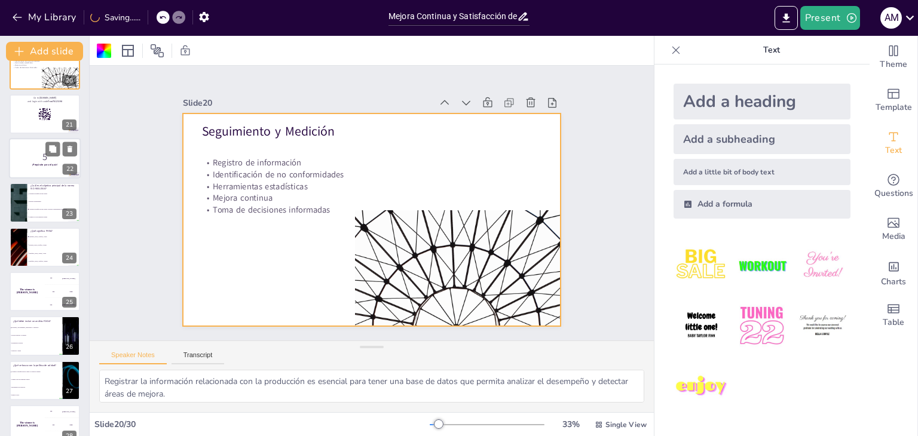
click at [41, 157] on p "5" at bounding box center [45, 157] width 65 height 13
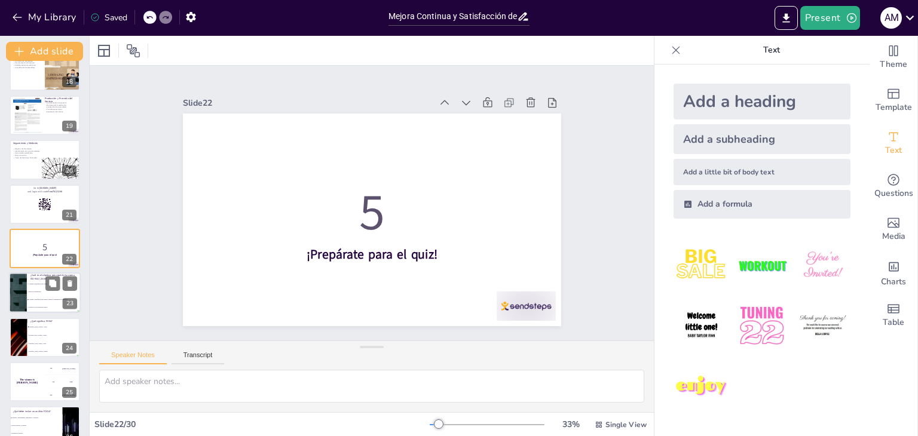
click at [32, 289] on li "Mejorar la rentabilidad" at bounding box center [54, 293] width 54 height 8
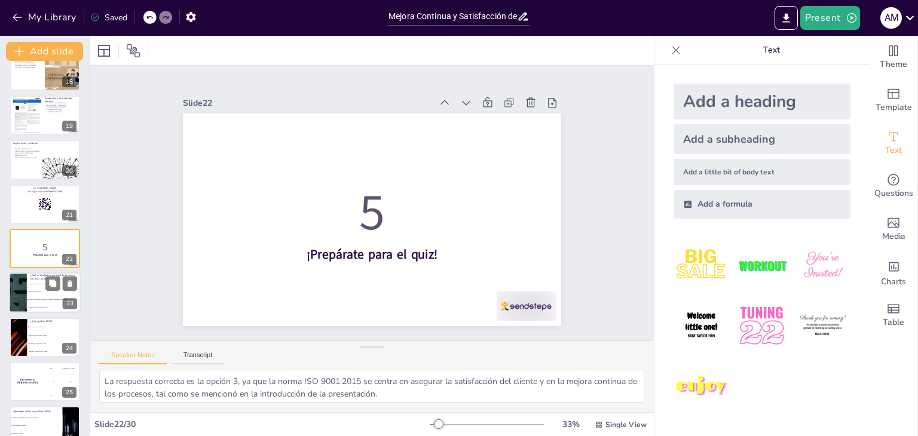
scroll to position [820, 0]
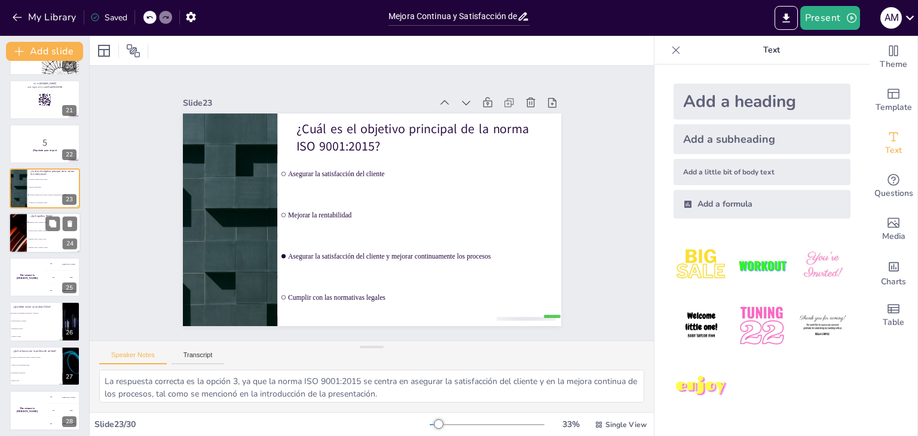
click at [39, 282] on div "The winner is [PERSON_NAME]" at bounding box center [27, 276] width 35 height 39
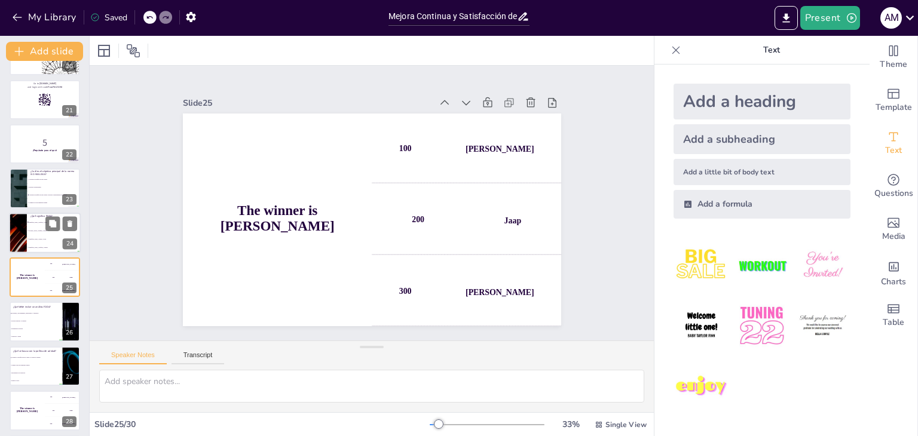
scroll to position [908, 0]
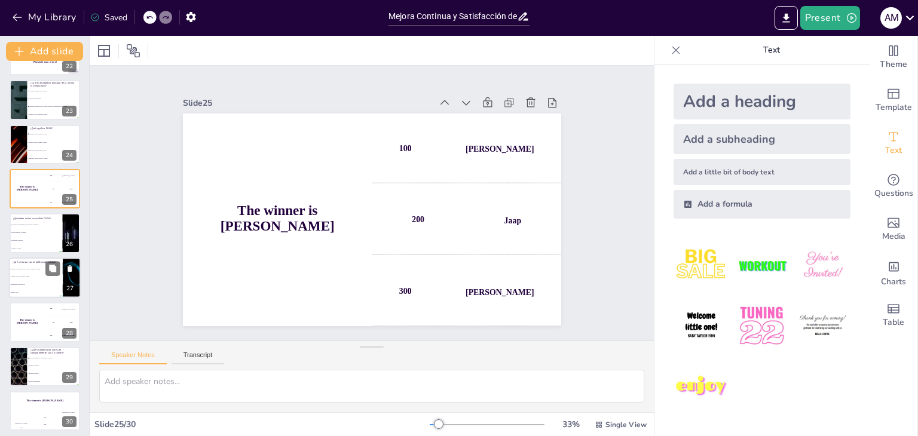
click at [39, 281] on li "Incrementar la producción" at bounding box center [36, 285] width 54 height 8
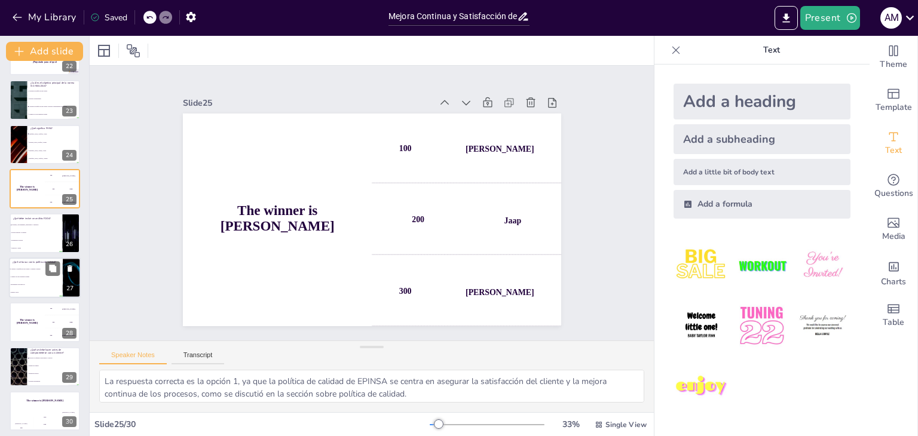
scroll to position [972, 0]
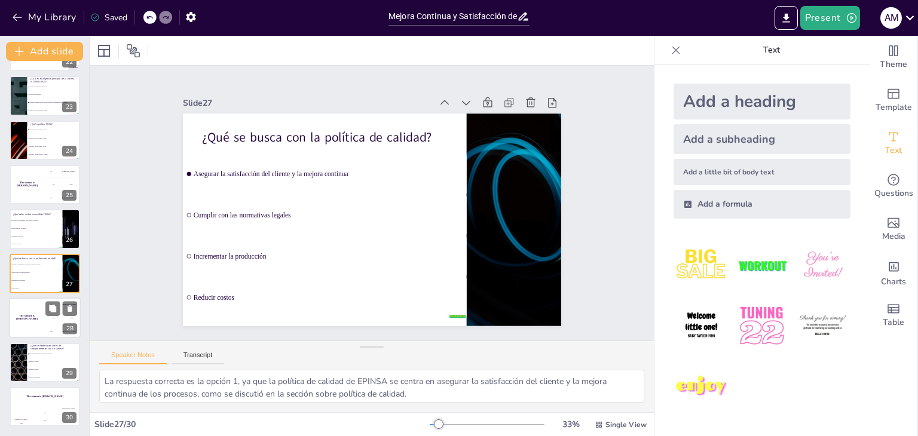
click at [33, 321] on div "The winner is [PERSON_NAME]" at bounding box center [27, 317] width 36 height 41
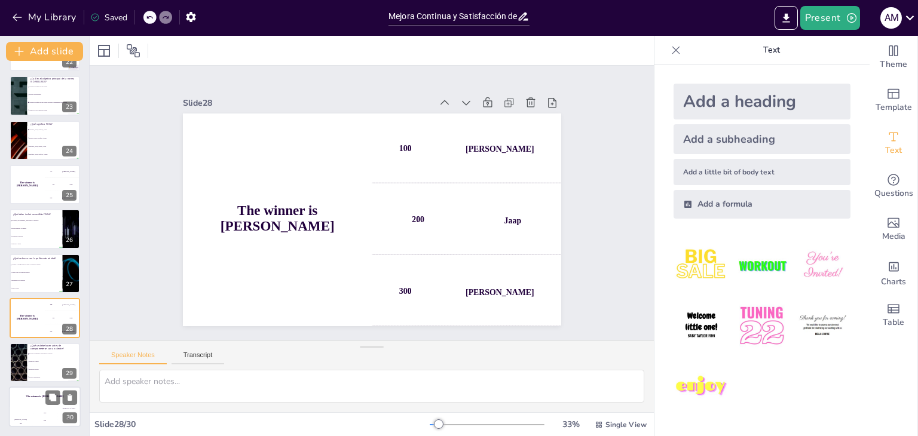
click at [32, 409] on div "Hasan 100" at bounding box center [21, 417] width 24 height 20
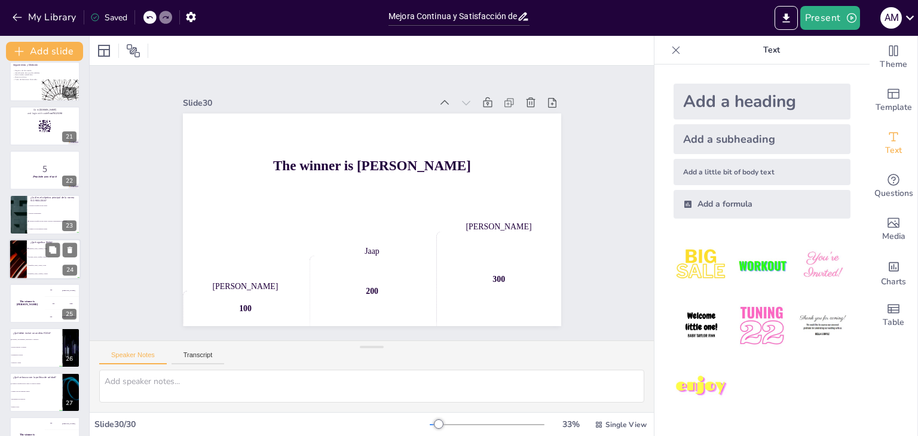
click at [33, 278] on div at bounding box center [45, 259] width 72 height 41
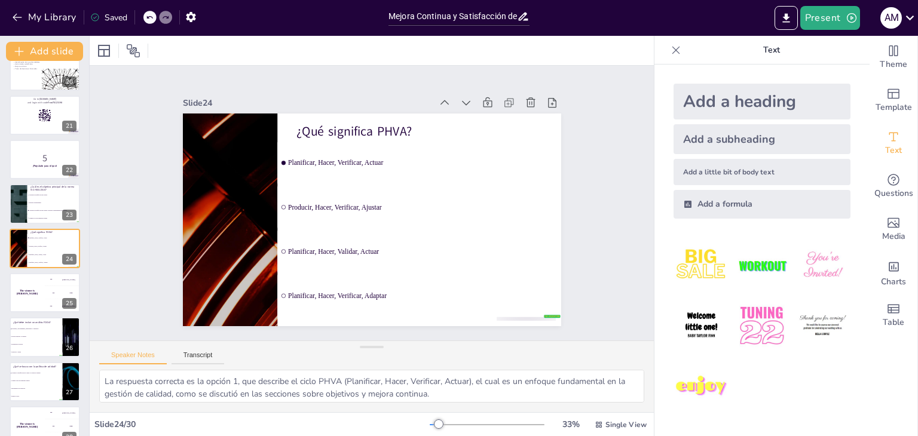
scroll to position [744, 0]
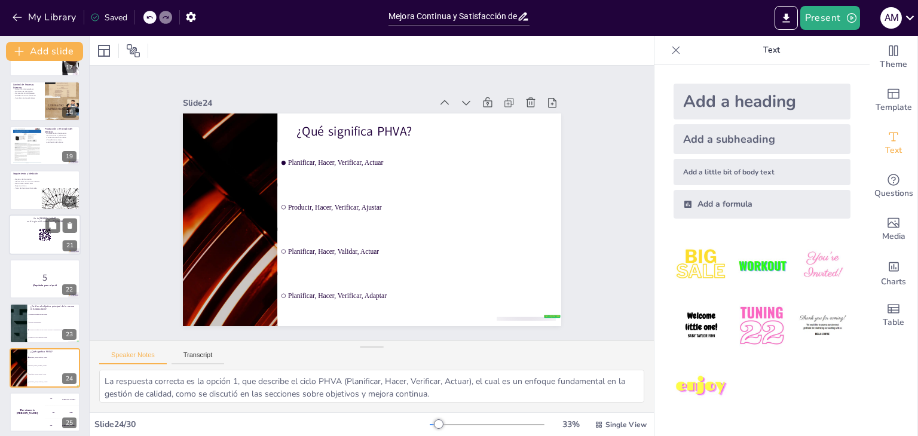
click at [26, 236] on div at bounding box center [45, 234] width 72 height 41
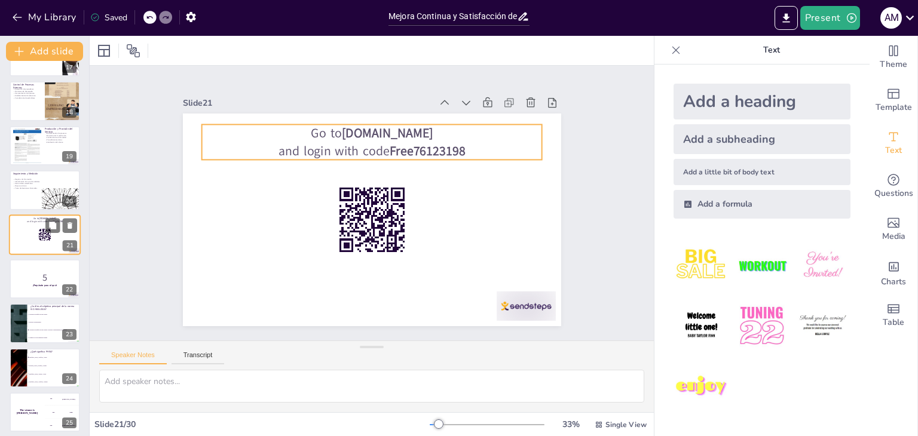
scroll to position [731, 0]
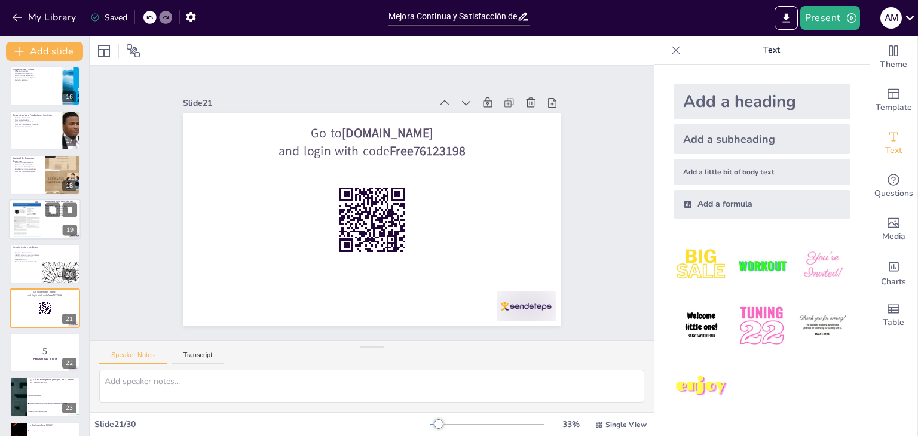
click at [26, 227] on div at bounding box center [27, 219] width 29 height 37
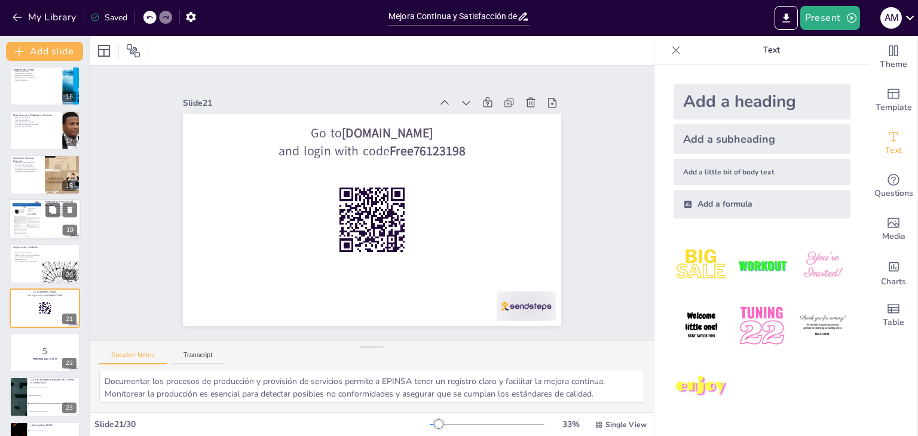
scroll to position [642, 0]
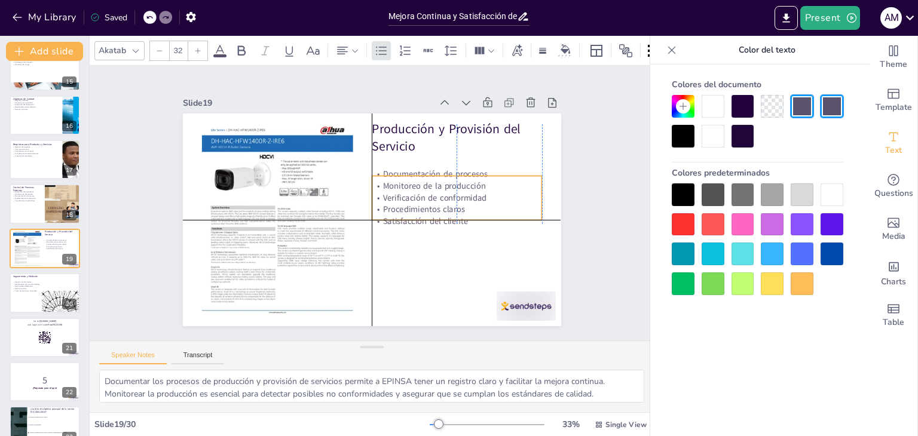
drag, startPoint x: 409, startPoint y: 185, endPoint x: 410, endPoint y: 210, distance: 25.7
click at [410, 210] on p "Procedimientos claros" at bounding box center [455, 218] width 170 height 29
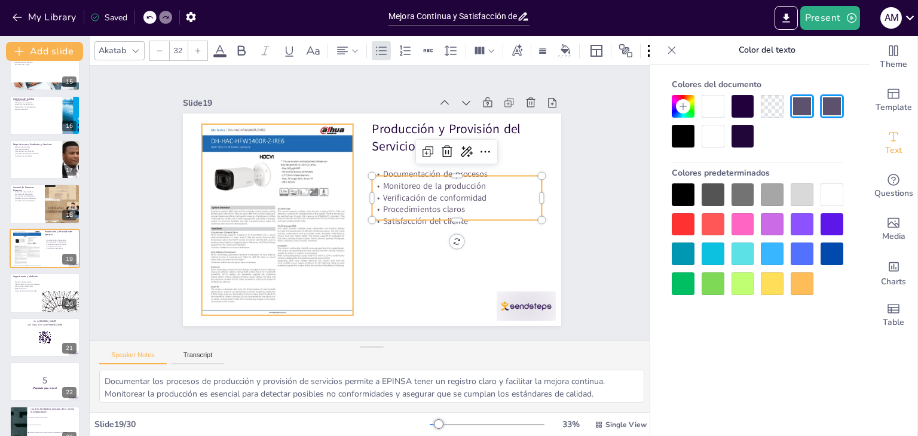
click at [298, 253] on div at bounding box center [276, 210] width 171 height 210
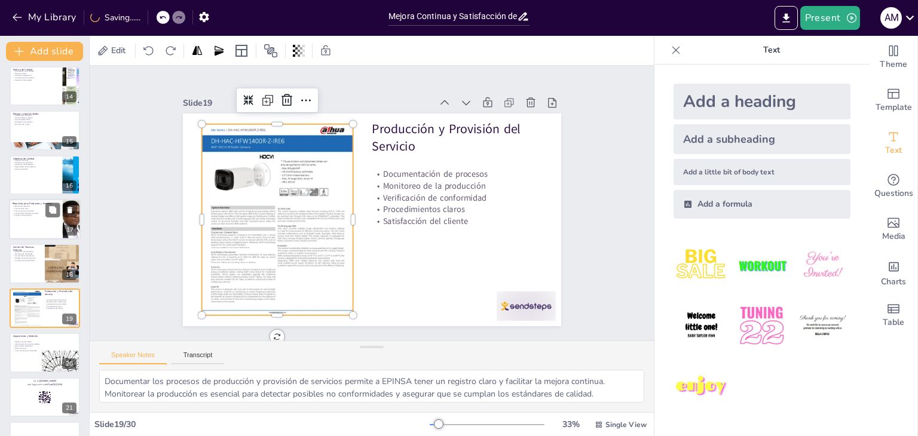
click at [36, 199] on div "Requisitos para Productos y Servicios Revisión de requisitos Comunicación clara…" at bounding box center [45, 199] width 72 height 0
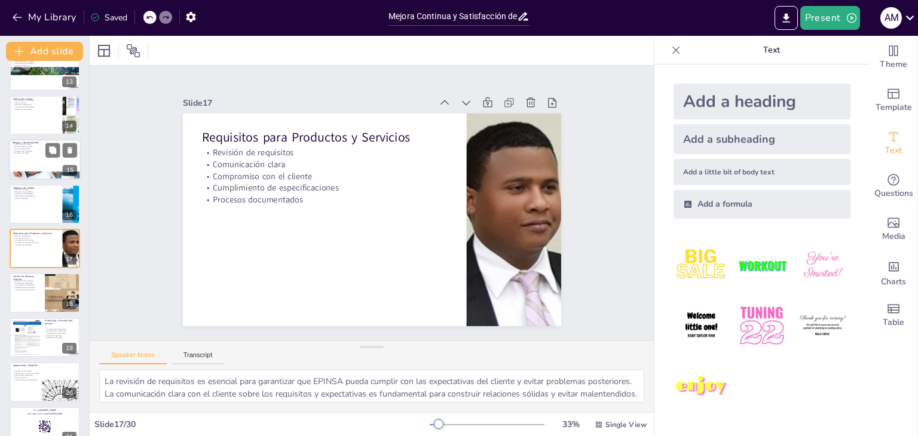
click at [35, 172] on div at bounding box center [45, 176] width 72 height 36
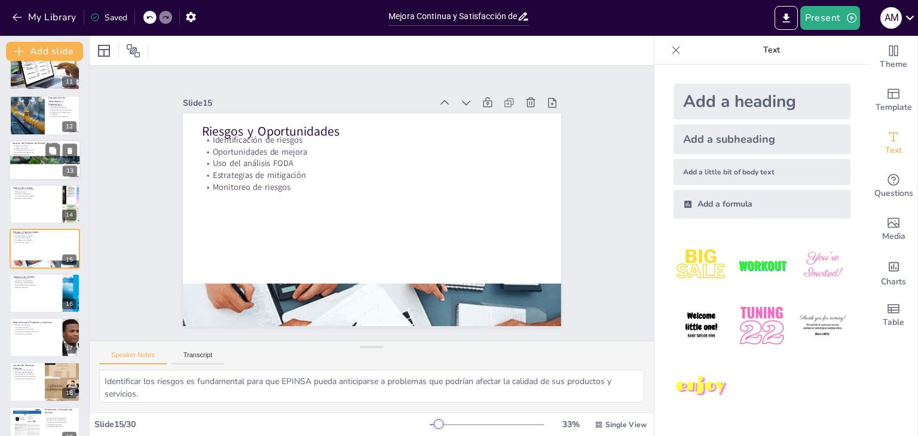
scroll to position [404, 0]
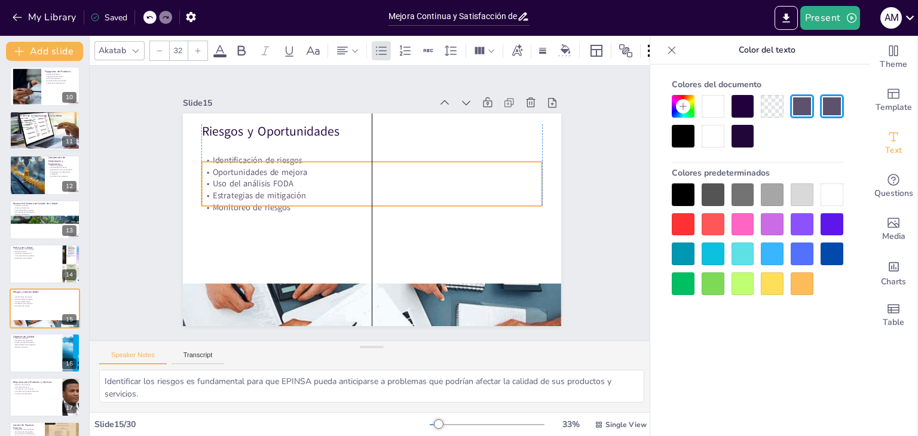
drag, startPoint x: 244, startPoint y: 169, endPoint x: 246, endPoint y: 189, distance: 20.4
click at [246, 189] on p "Estrategias de mitigación" at bounding box center [374, 196] width 315 height 149
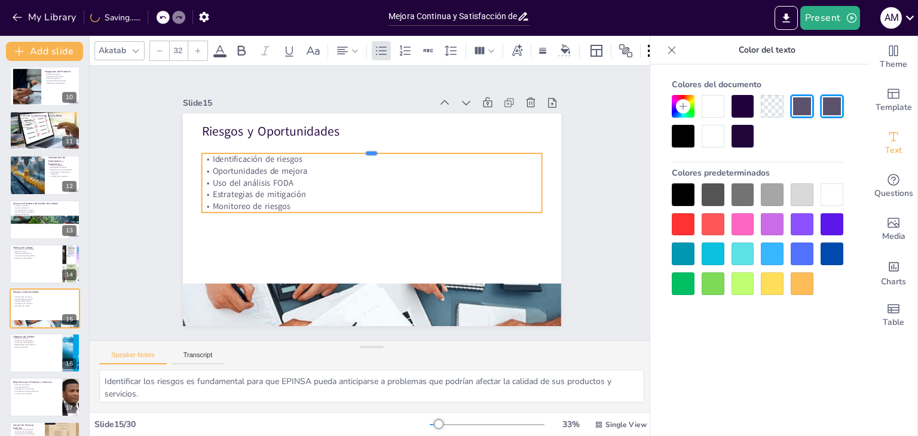
click at [366, 146] on div at bounding box center [371, 149] width 340 height 10
click at [49, 137] on div at bounding box center [45, 128] width 72 height 49
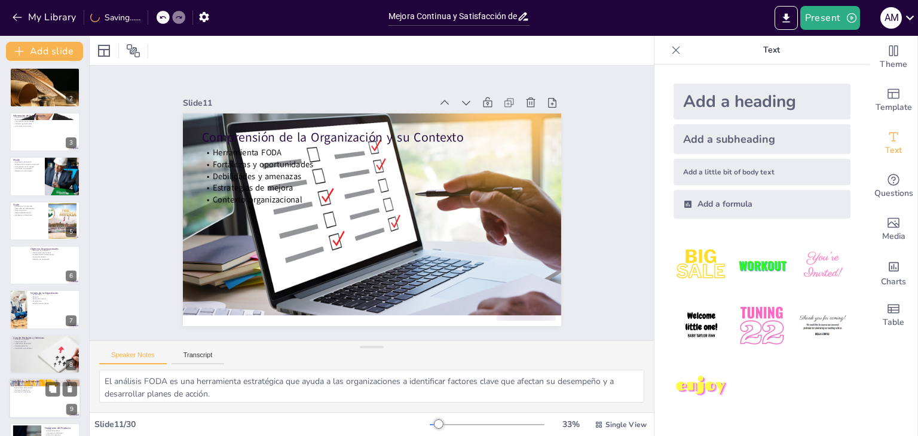
scroll to position [0, 0]
